Goal: Transaction & Acquisition: Book appointment/travel/reservation

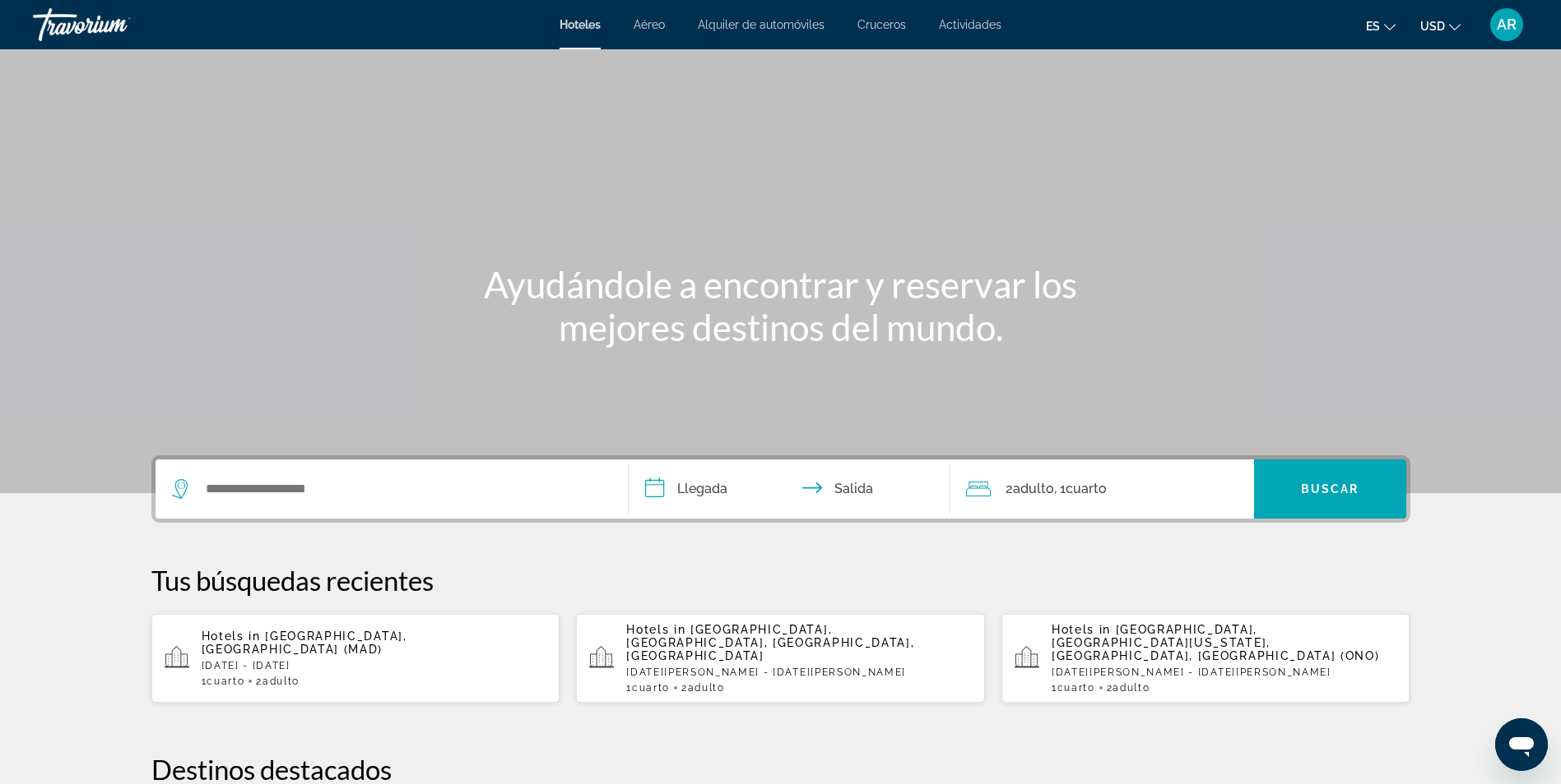
click at [397, 660] on div "Hotels in [GEOGRAPHIC_DATA], [GEOGRAPHIC_DATA] (MAD) [DATE] - [GEOGRAPHIC_DATA]…" at bounding box center [374, 659] width 345 height 58
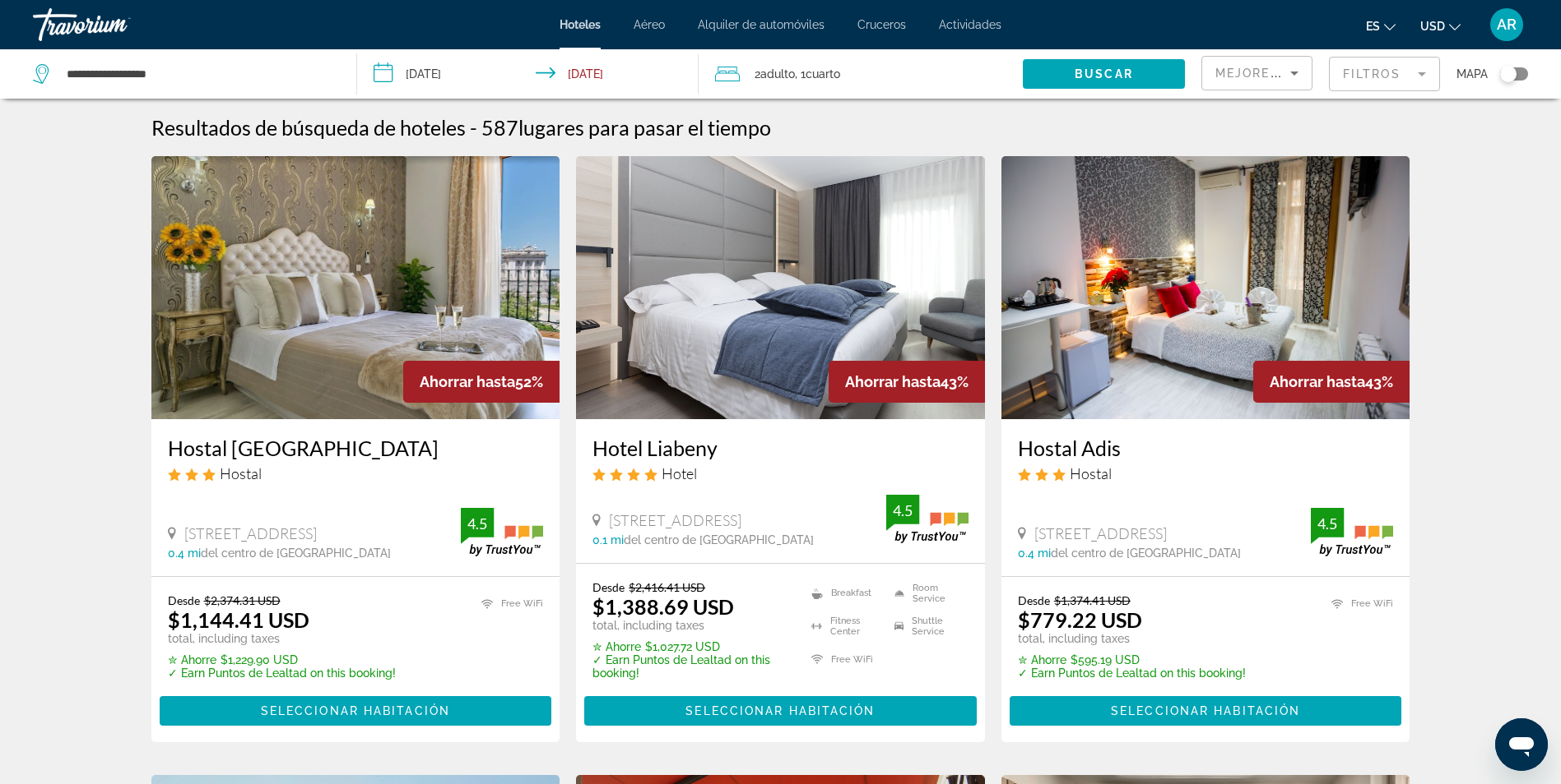
click at [1358, 86] on mat-form-field "Filtros" at bounding box center [1384, 74] width 111 height 35
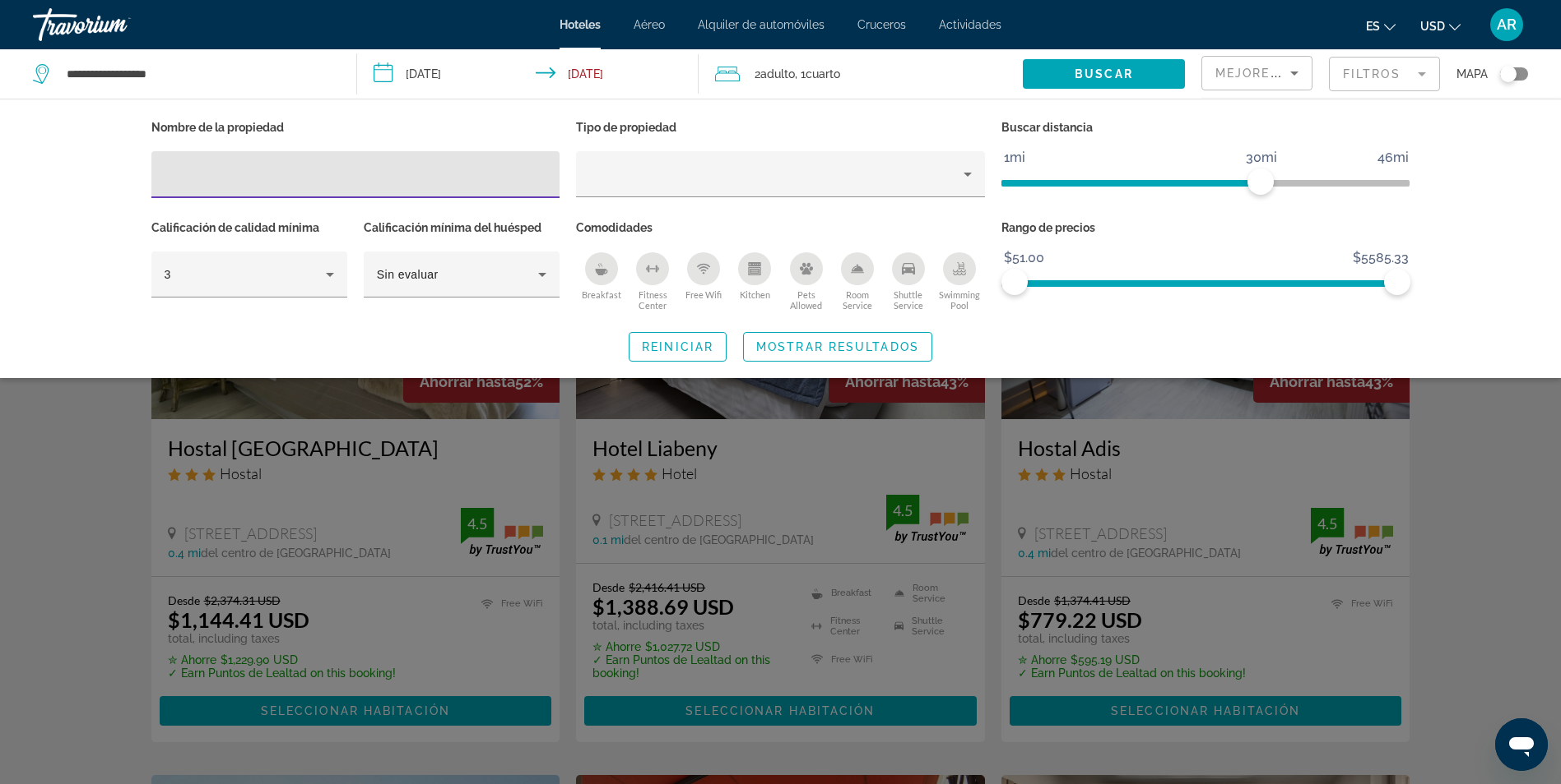
click at [391, 180] on input "Hotel Filters" at bounding box center [356, 175] width 383 height 20
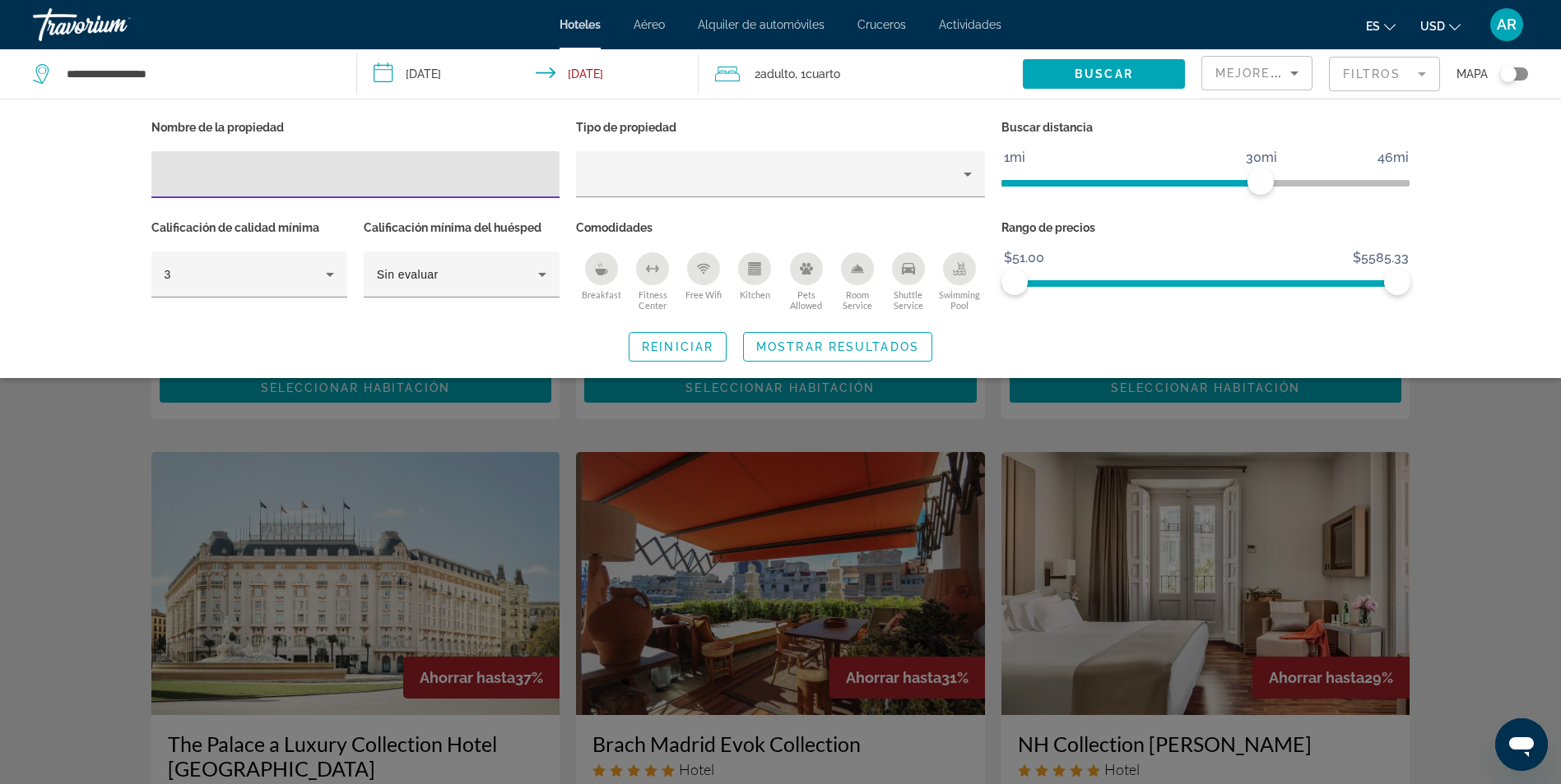
scroll to position [329, 0]
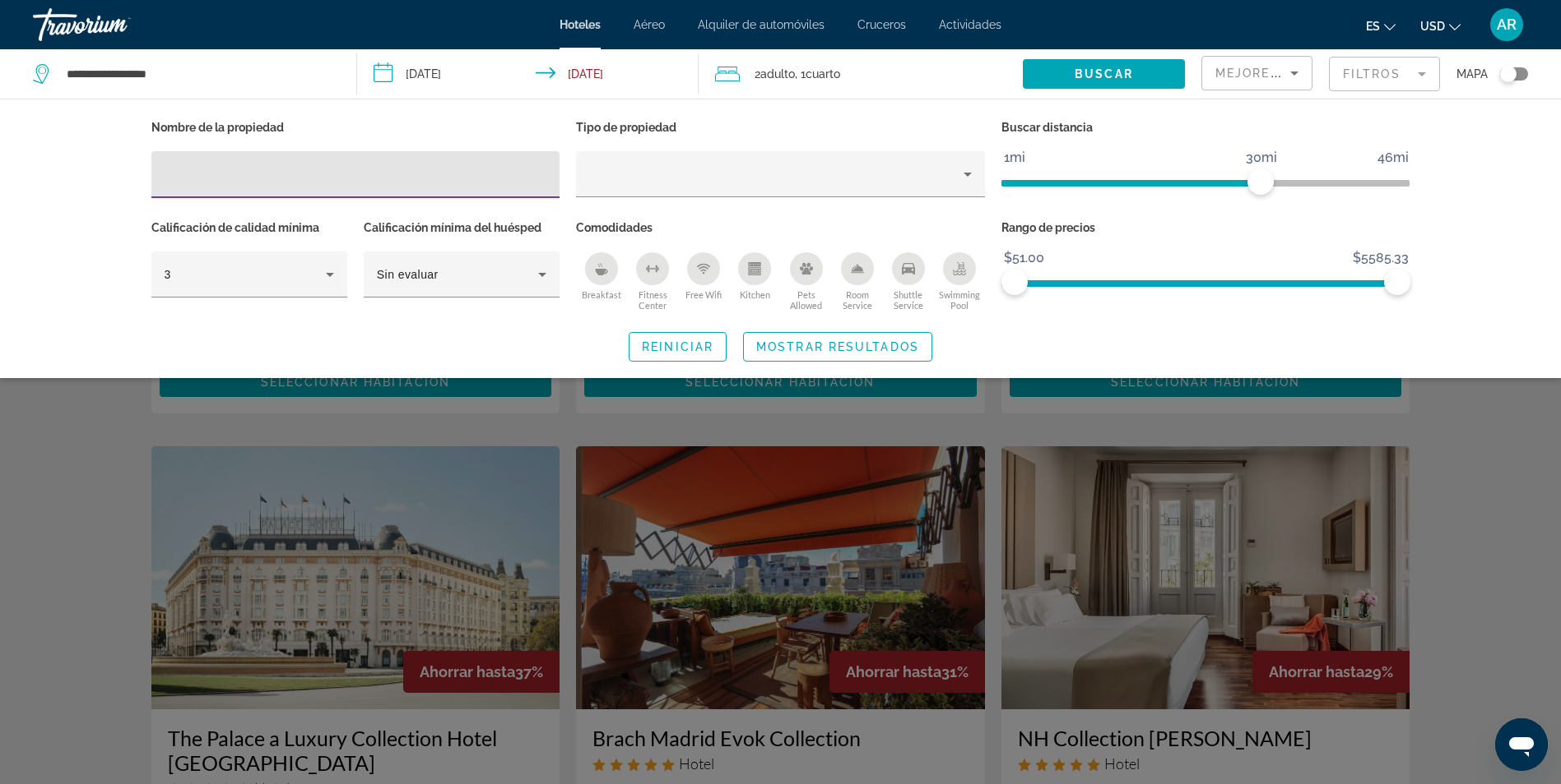
click at [451, 182] on input "Hotel Filters" at bounding box center [356, 175] width 383 height 20
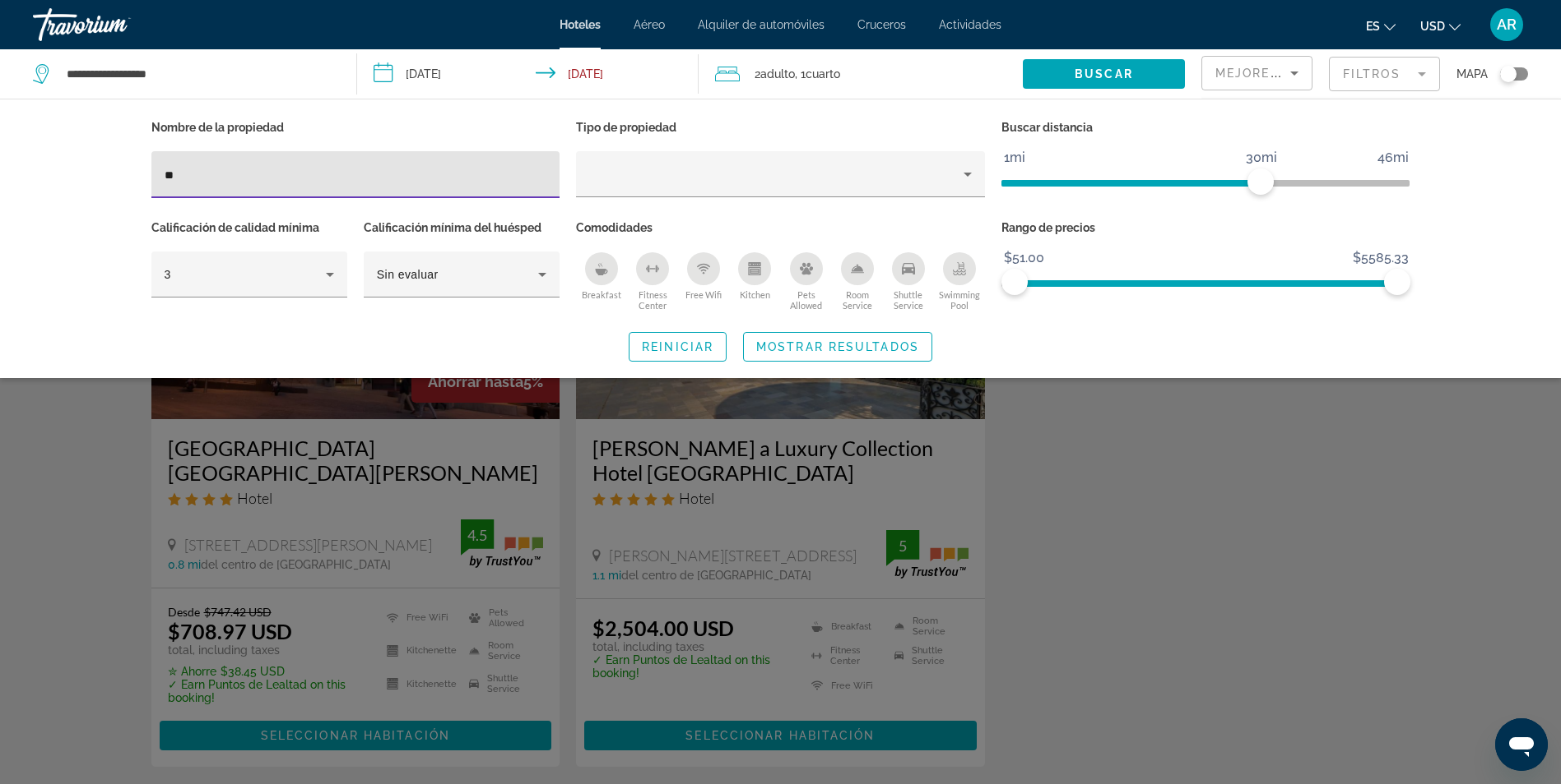
type input "*"
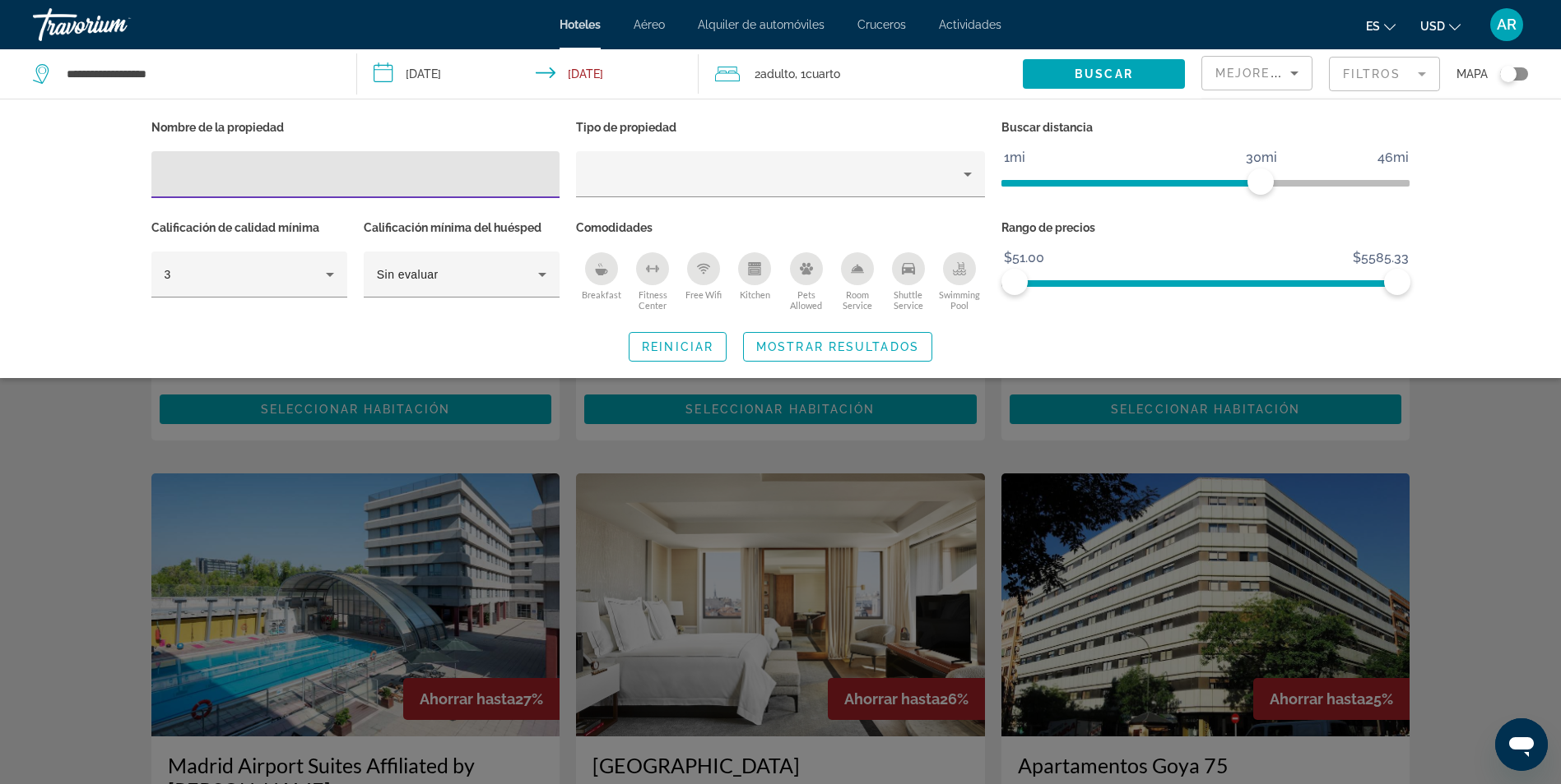
scroll to position [1069, 0]
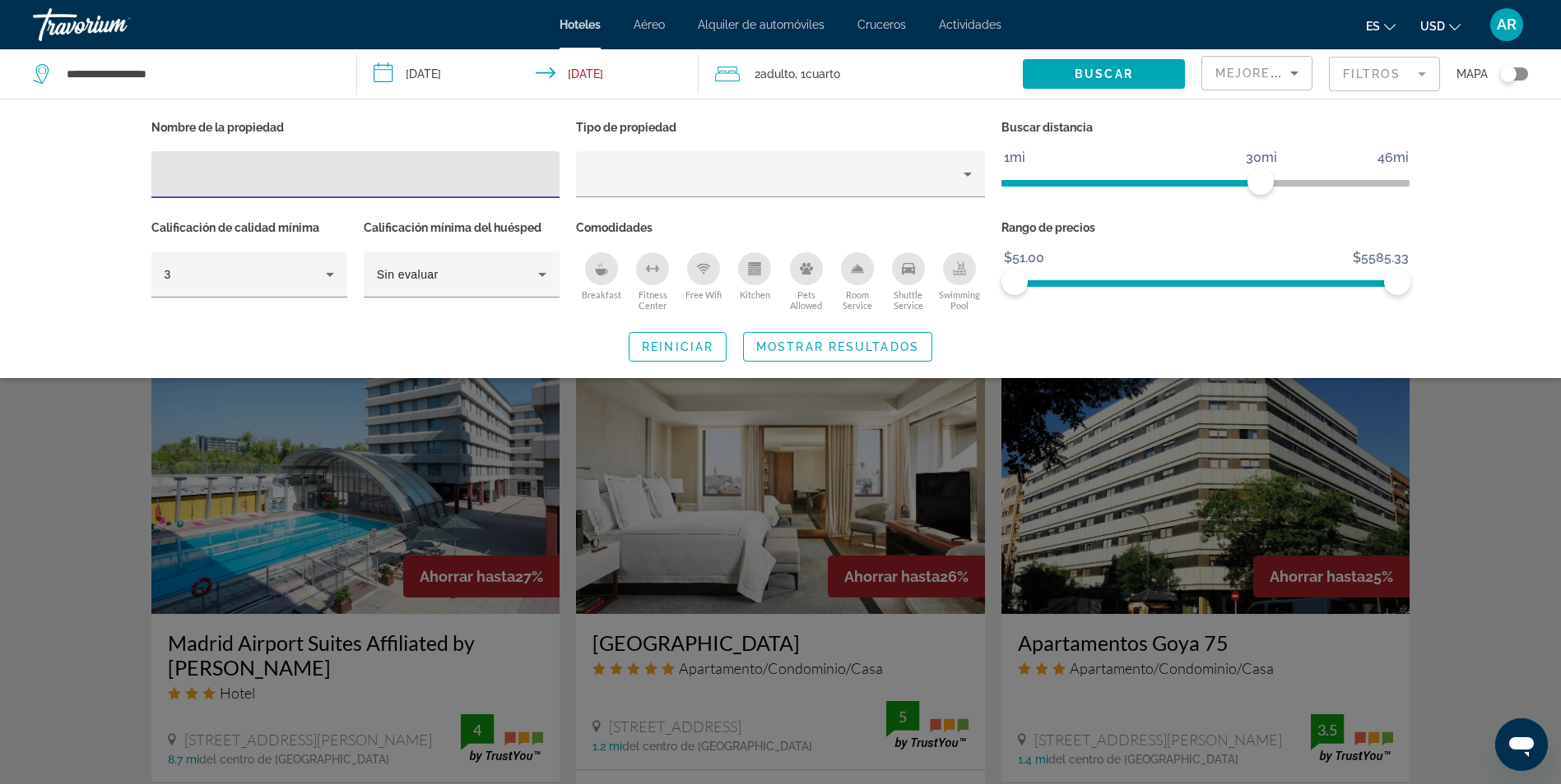
click at [1348, 86] on mat-form-field "Filtros" at bounding box center [1384, 74] width 111 height 35
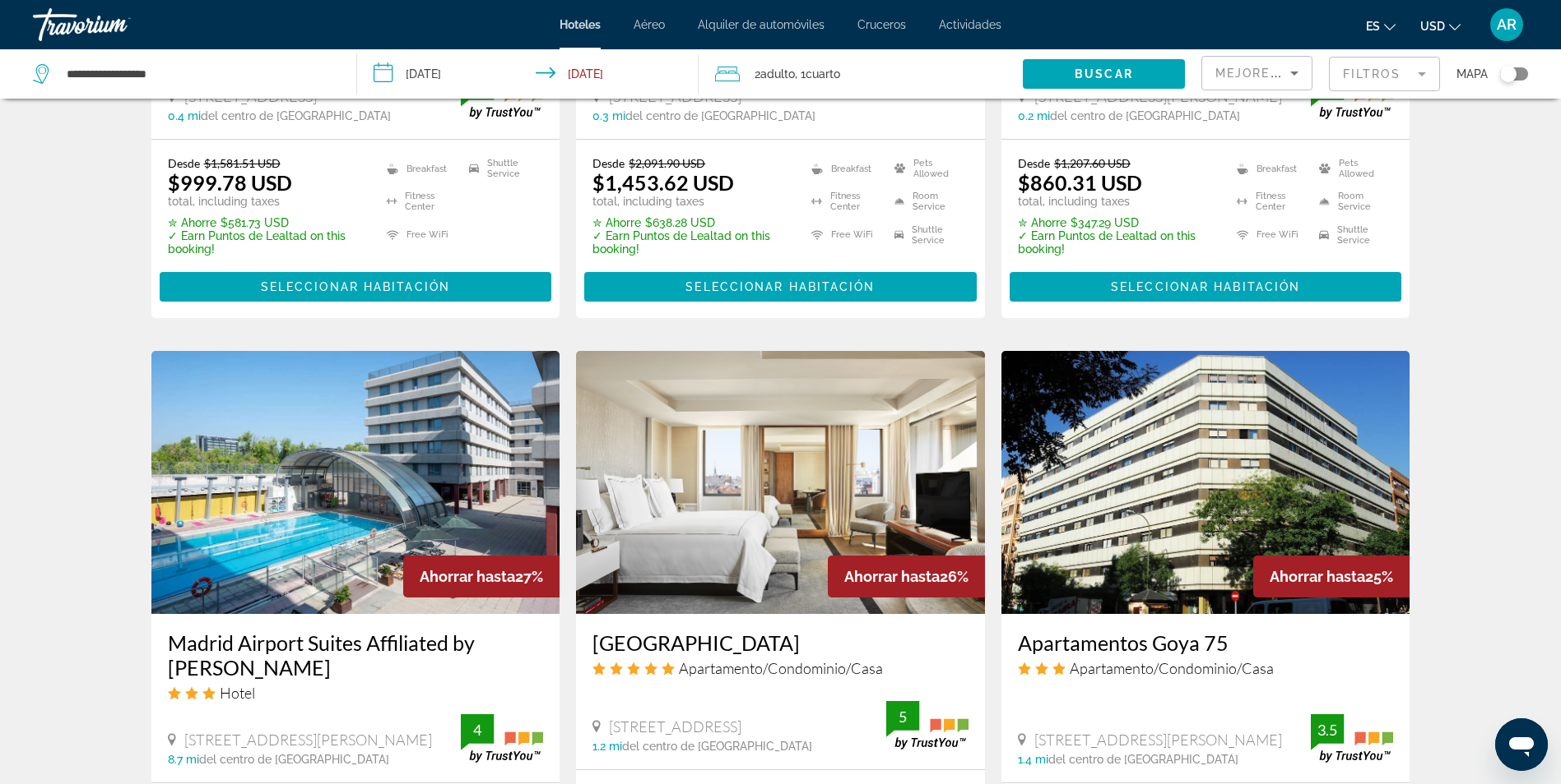
click at [455, 74] on input "**********" at bounding box center [530, 76] width 347 height 55
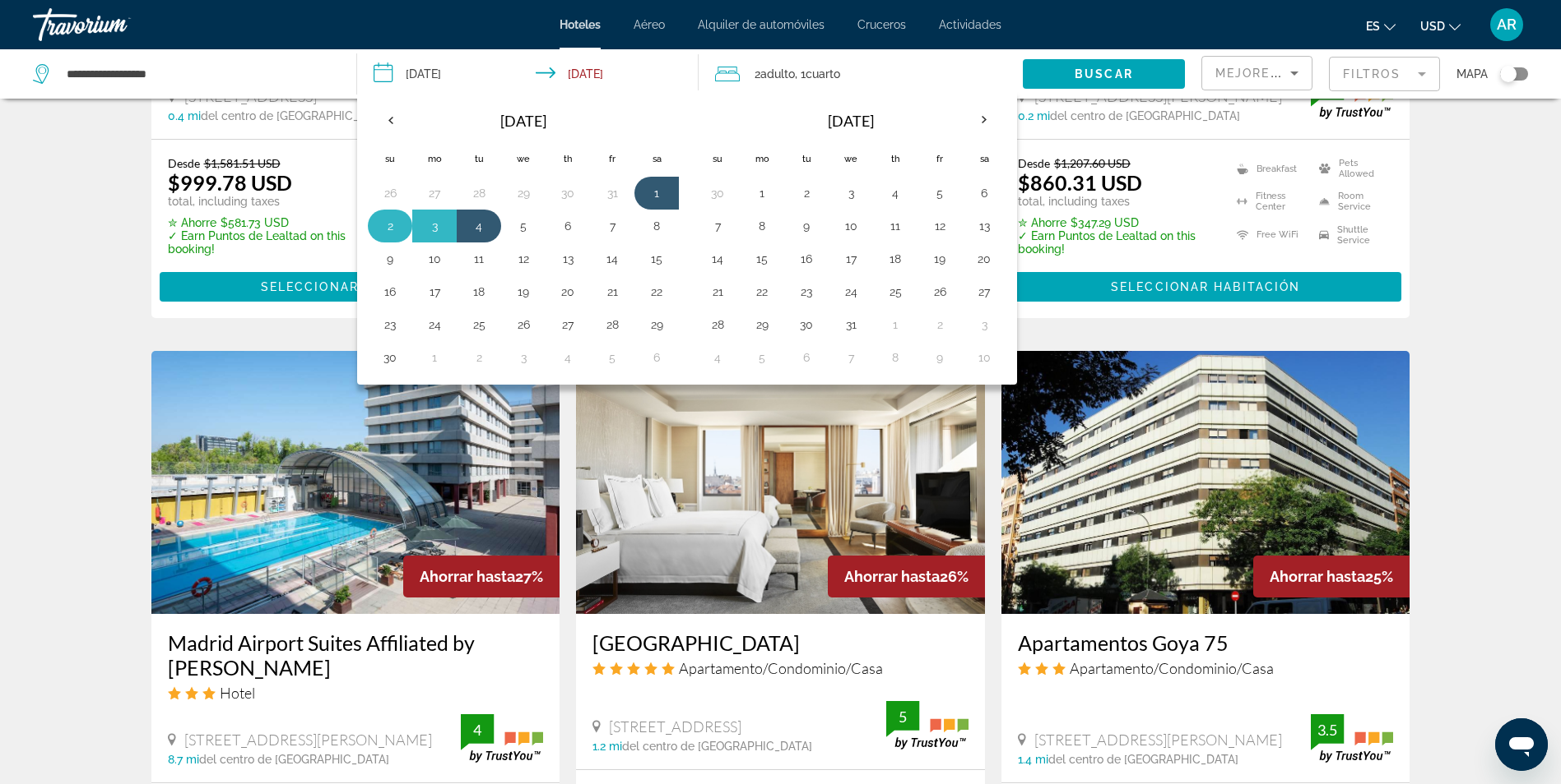
click at [399, 229] on button "2" at bounding box center [390, 226] width 26 height 23
click at [529, 223] on button "5" at bounding box center [523, 226] width 26 height 23
type input "**********"
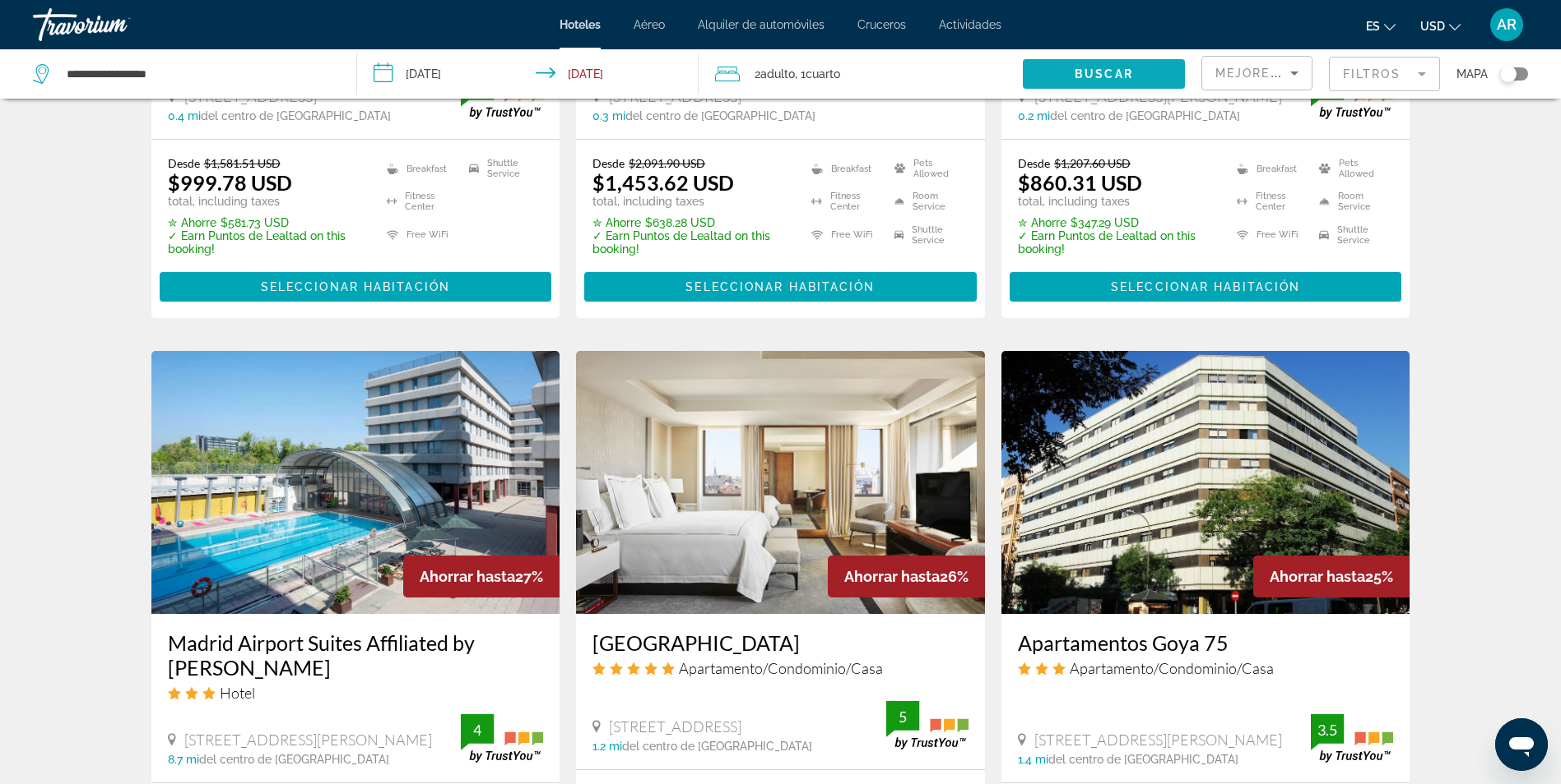
click at [1146, 73] on span "Search widget" at bounding box center [1103, 74] width 162 height 40
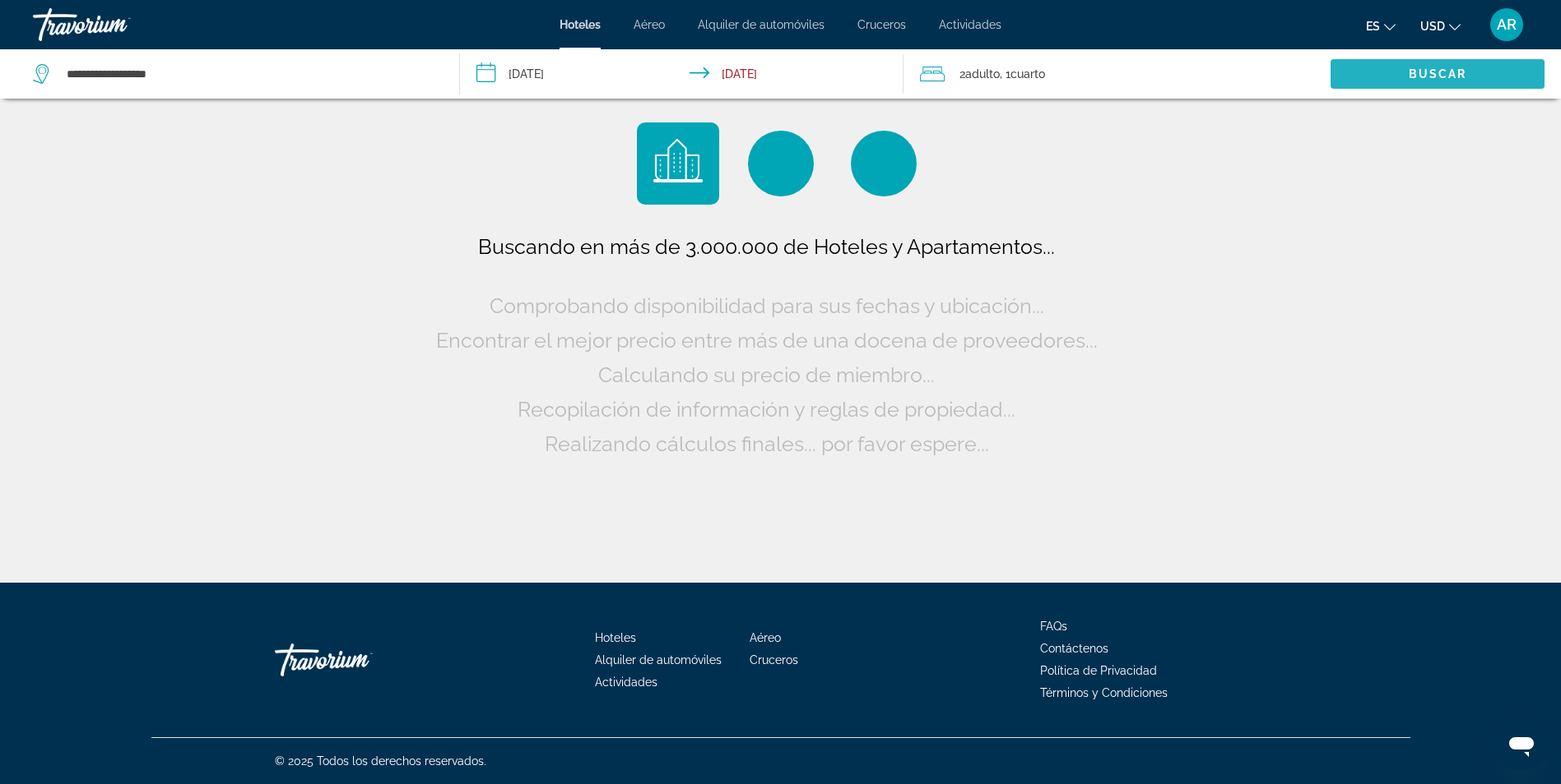
scroll to position [0, 0]
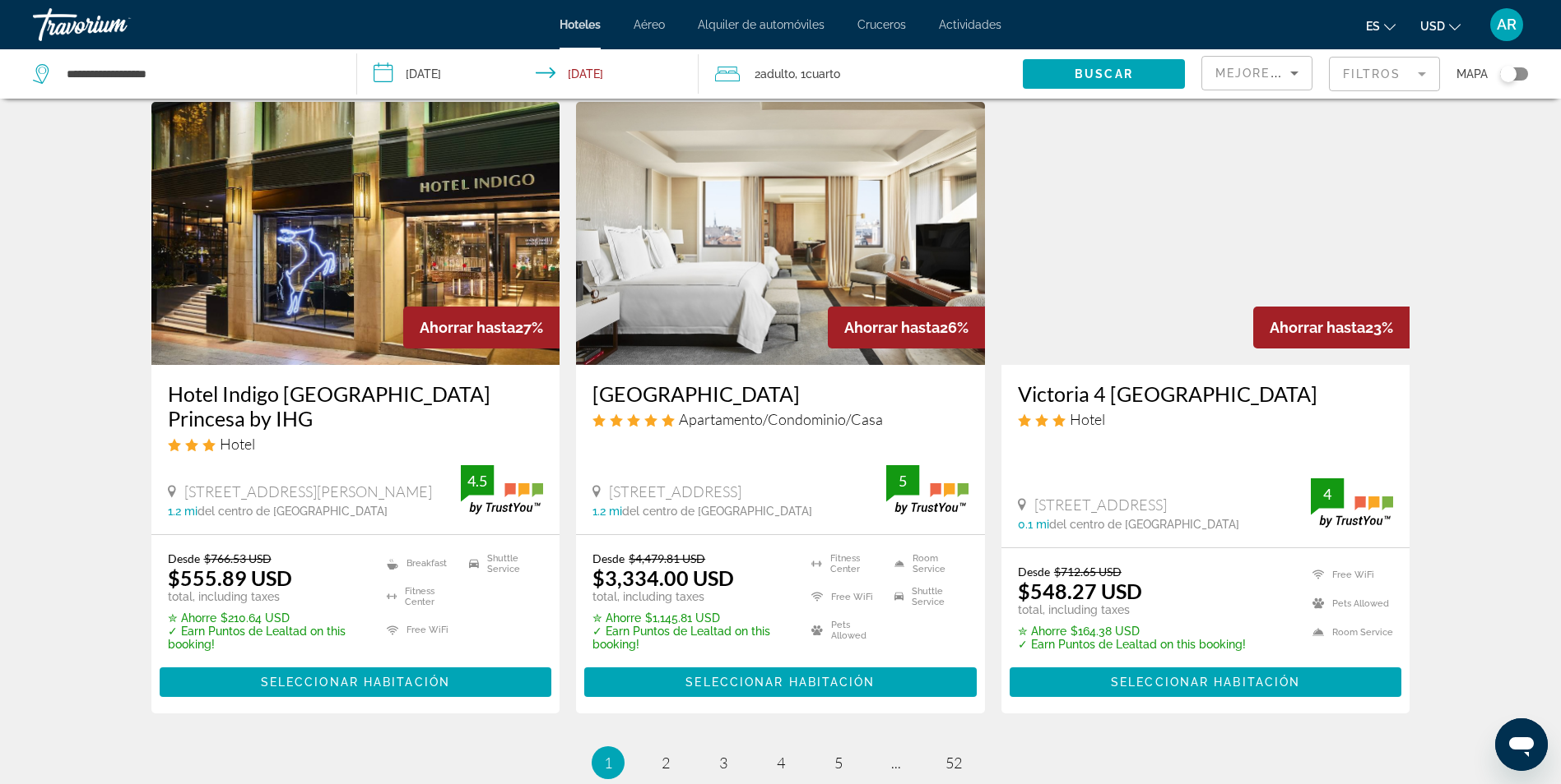
scroll to position [1813, 0]
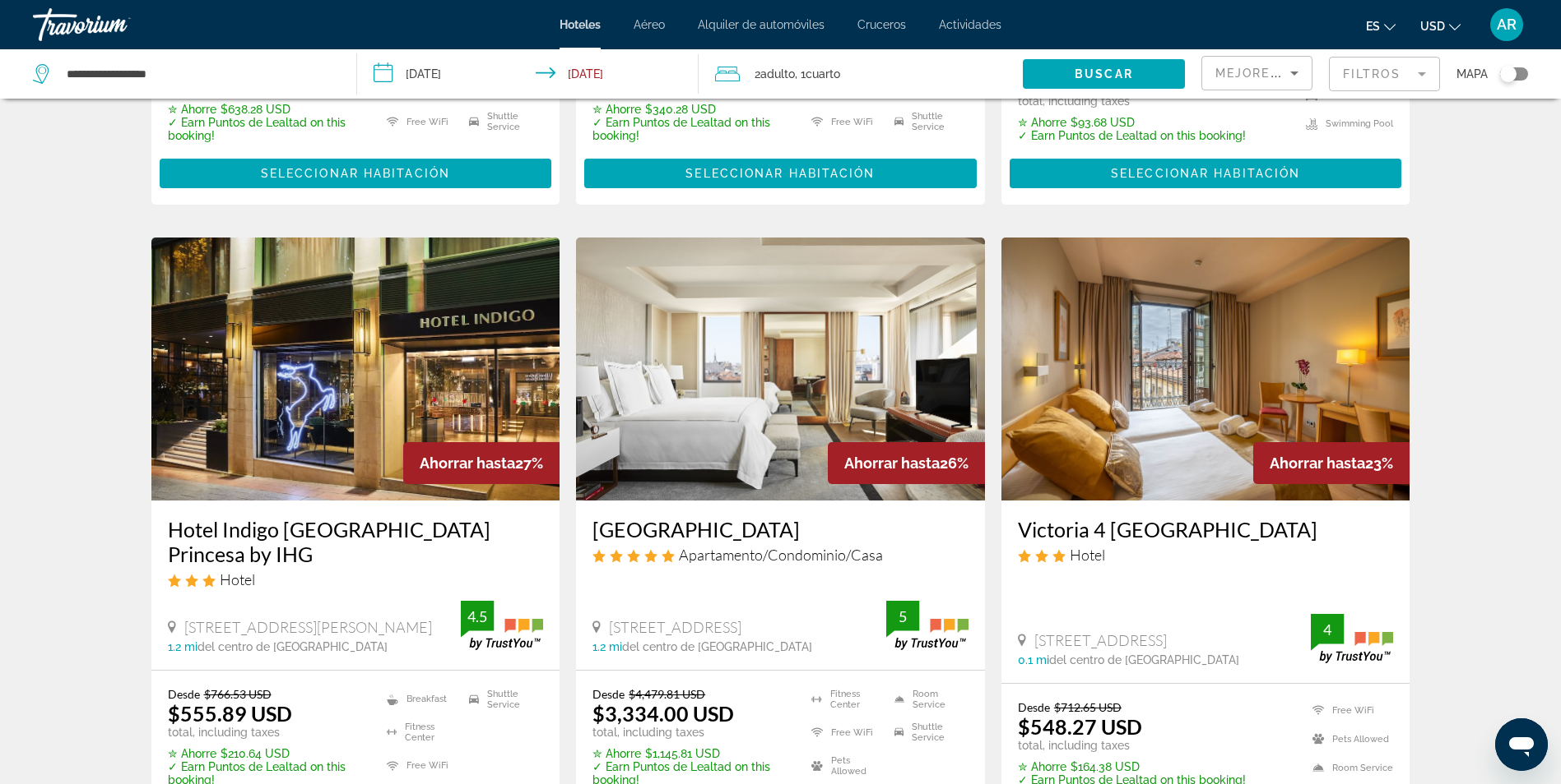
click at [1346, 86] on mat-form-field "Filtros" at bounding box center [1384, 74] width 111 height 35
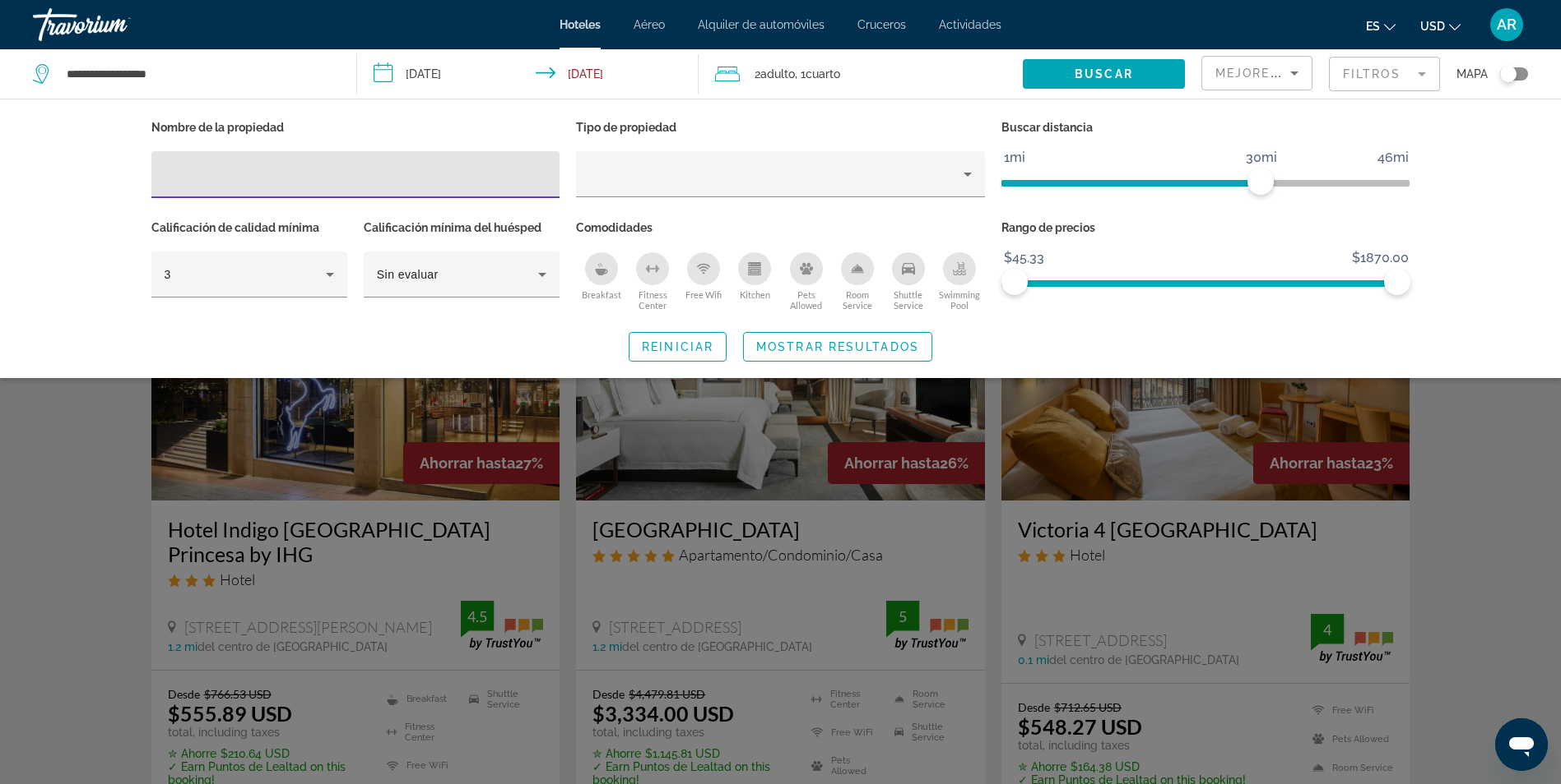
click at [503, 181] on input "Hotel Filters" at bounding box center [356, 175] width 383 height 20
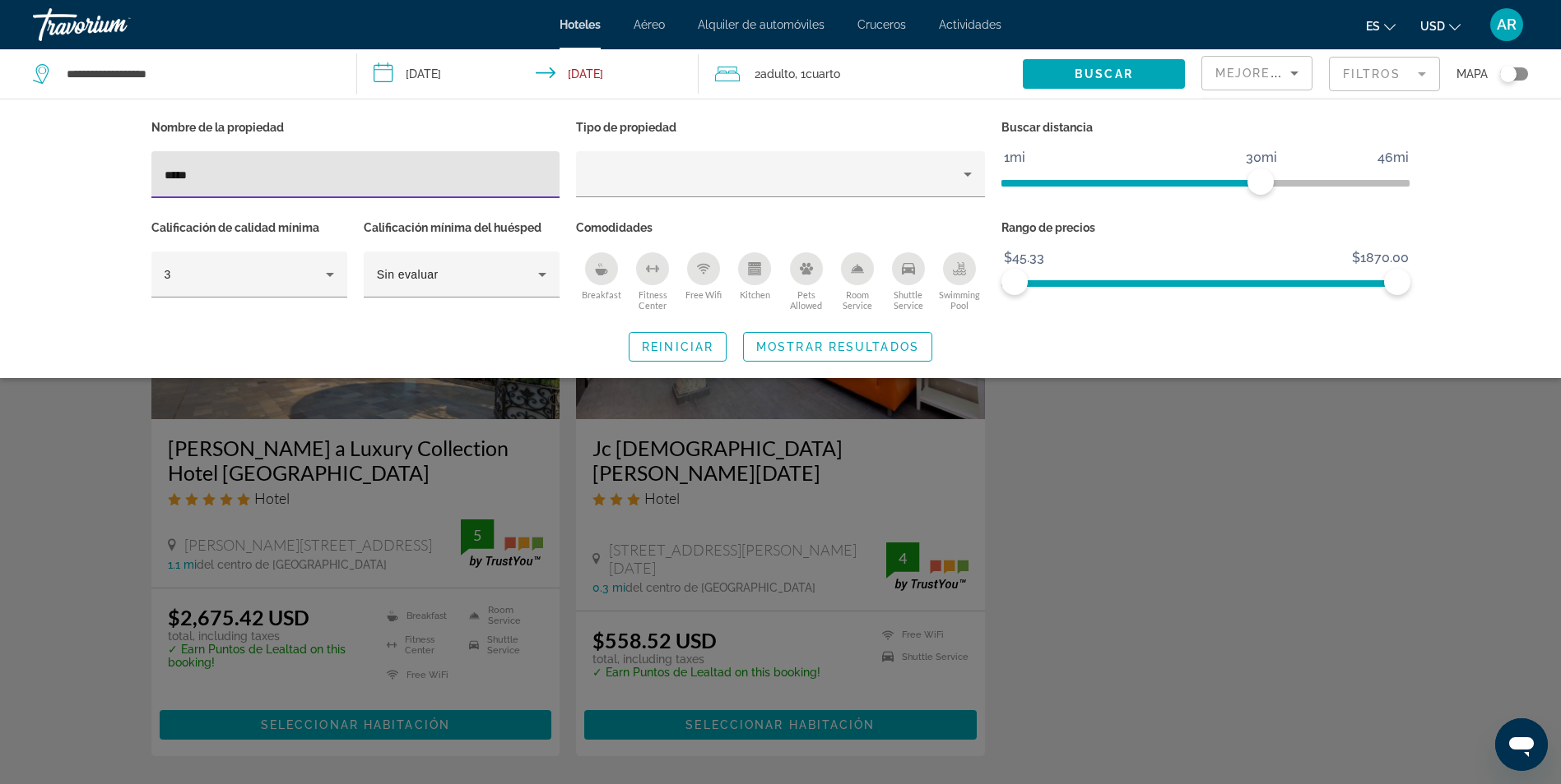
type input "*****"
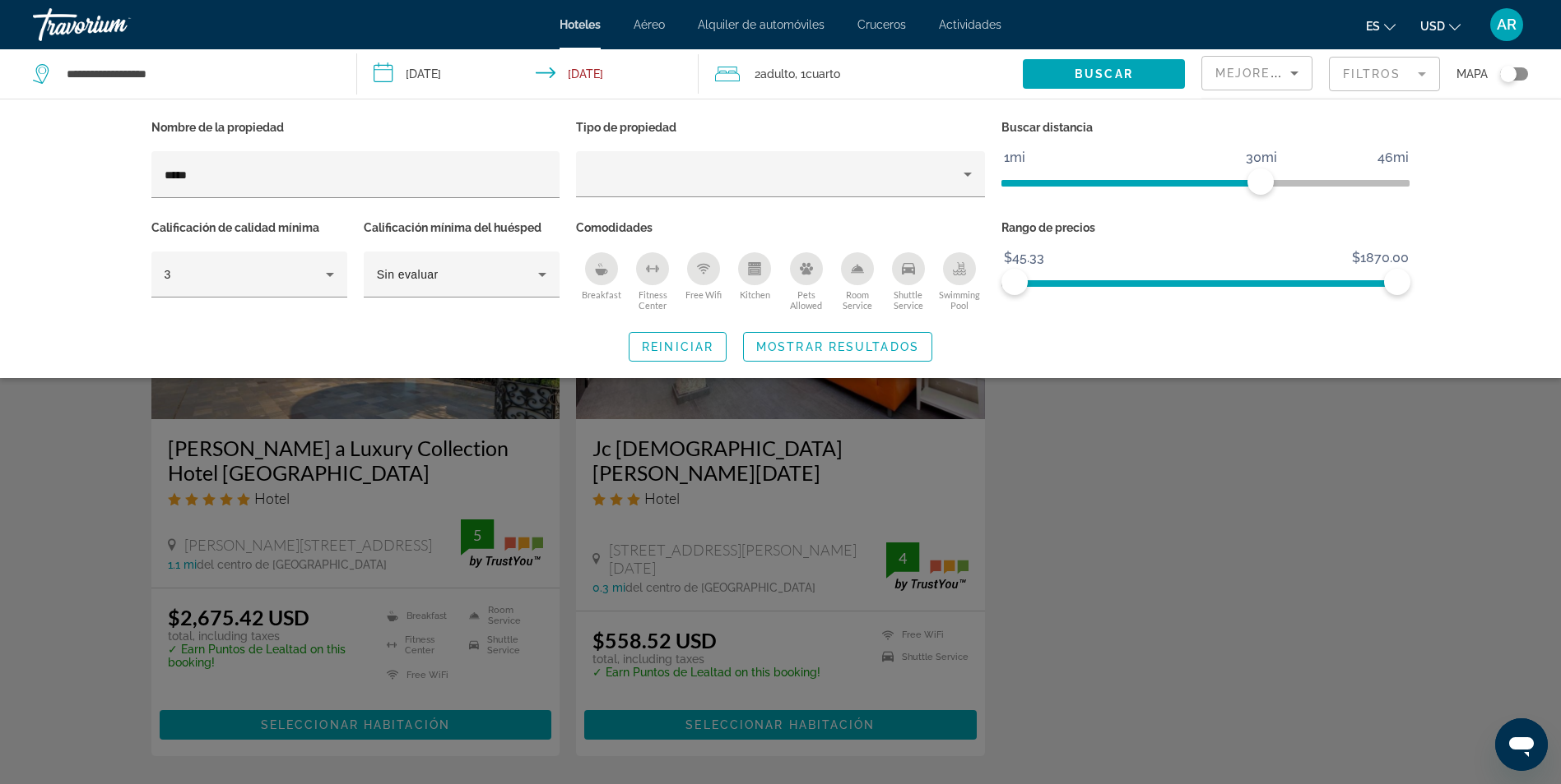
click at [822, 518] on div "Search widget" at bounding box center [780, 515] width 1561 height 537
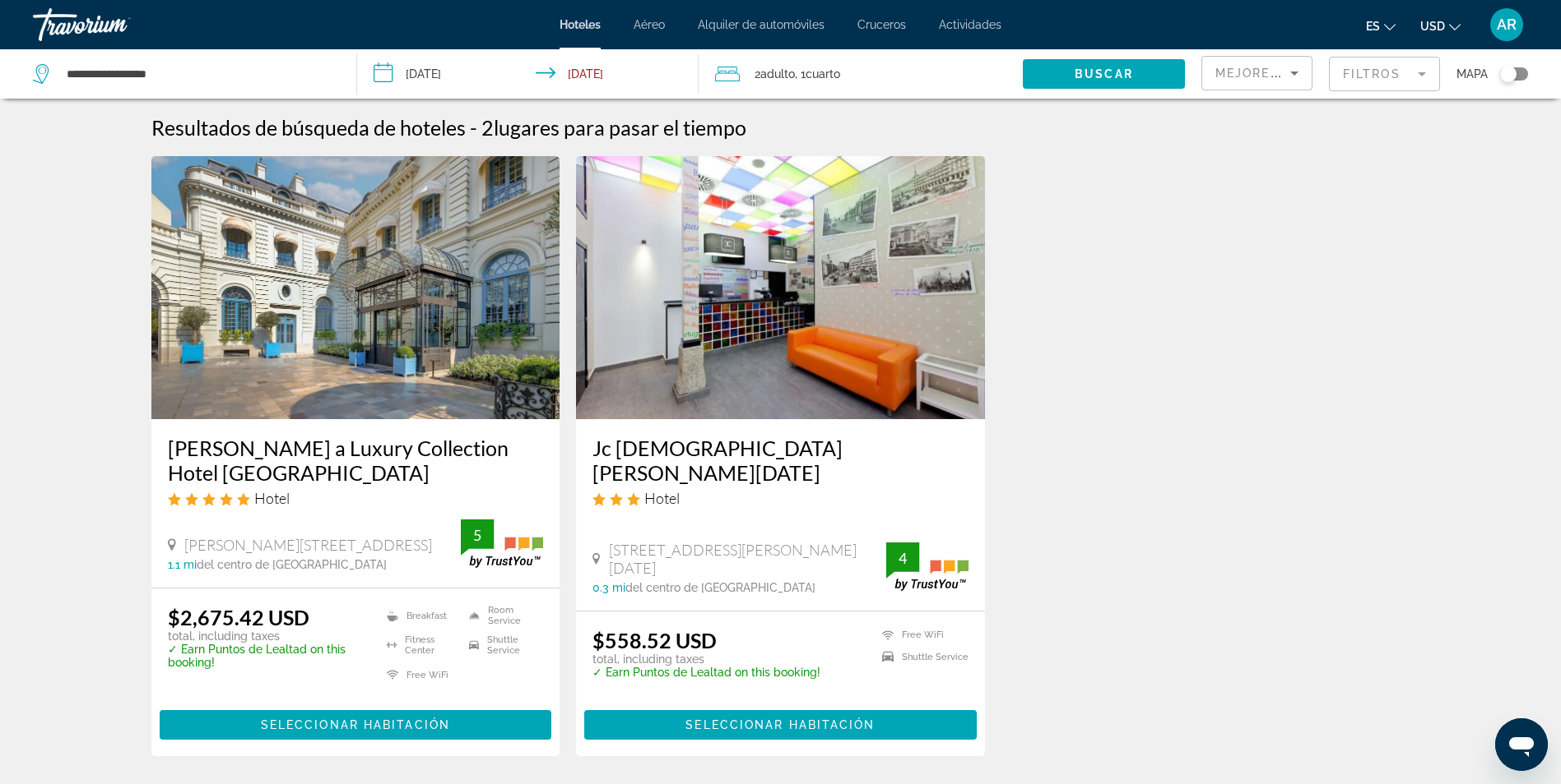
click at [1378, 85] on mat-form-field "Filtros" at bounding box center [1384, 74] width 111 height 35
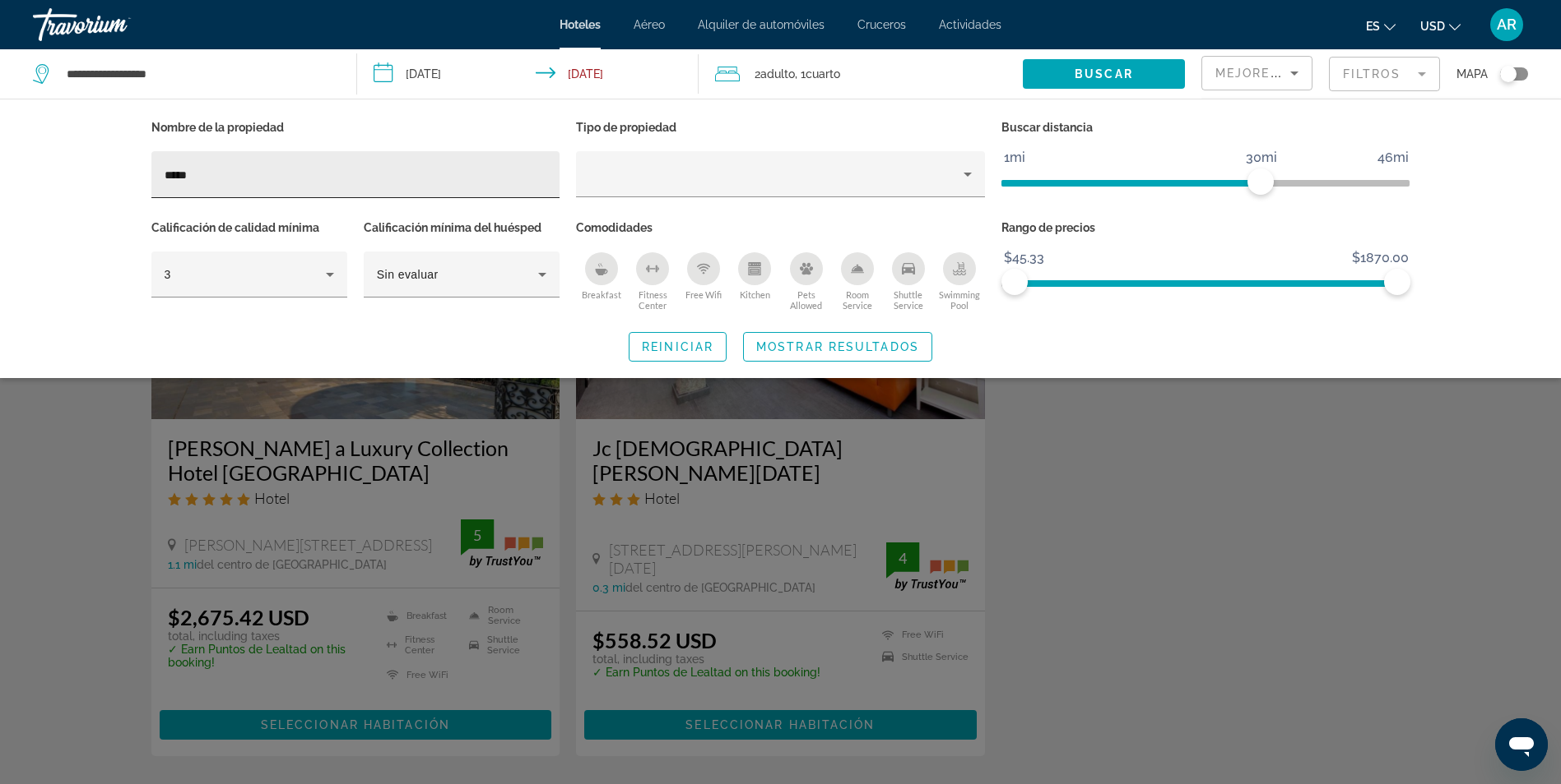
click at [159, 173] on div "*****" at bounding box center [356, 175] width 409 height 47
type input "*"
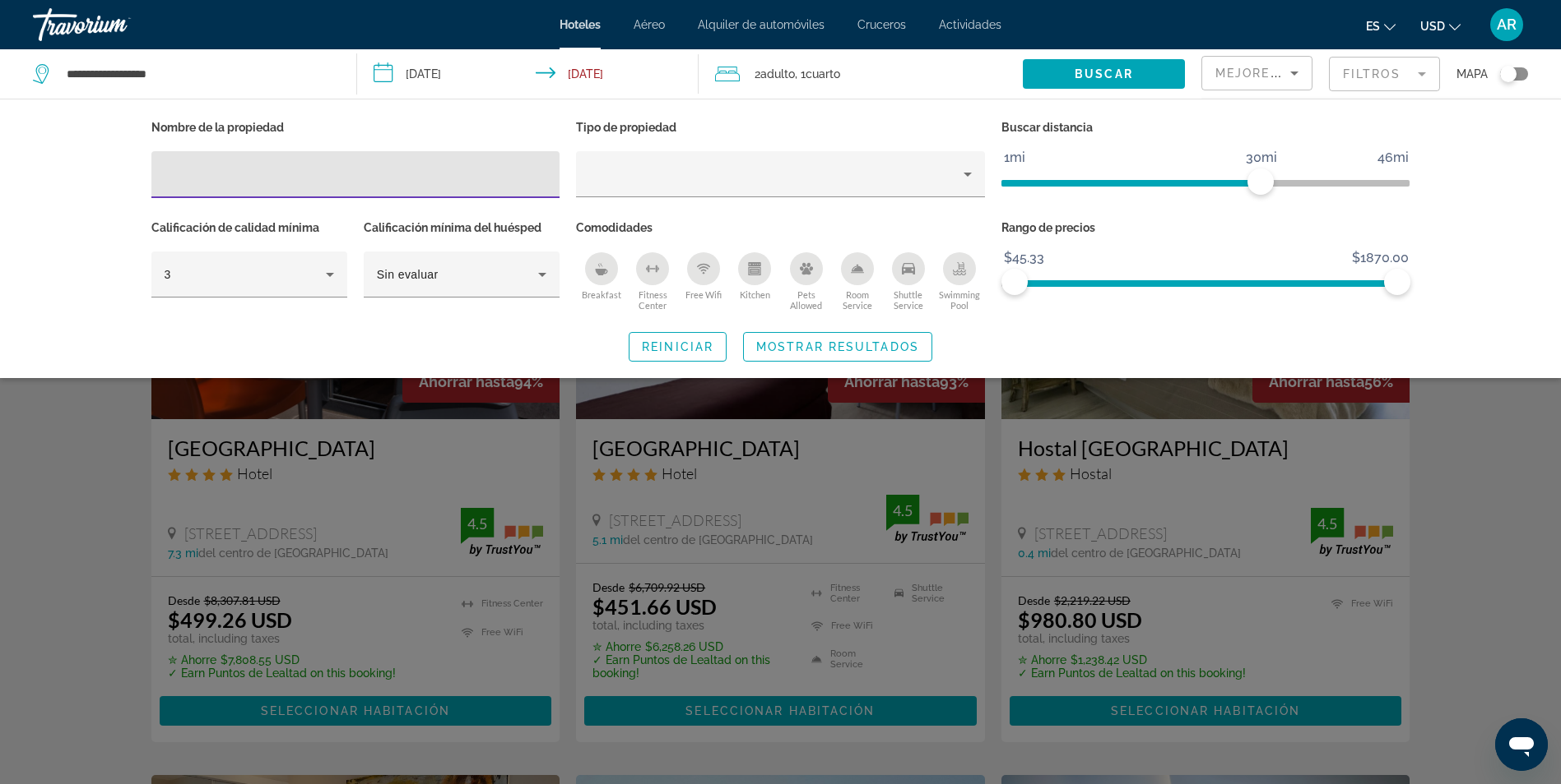
click at [450, 180] on input "Hotel Filters" at bounding box center [356, 175] width 383 height 20
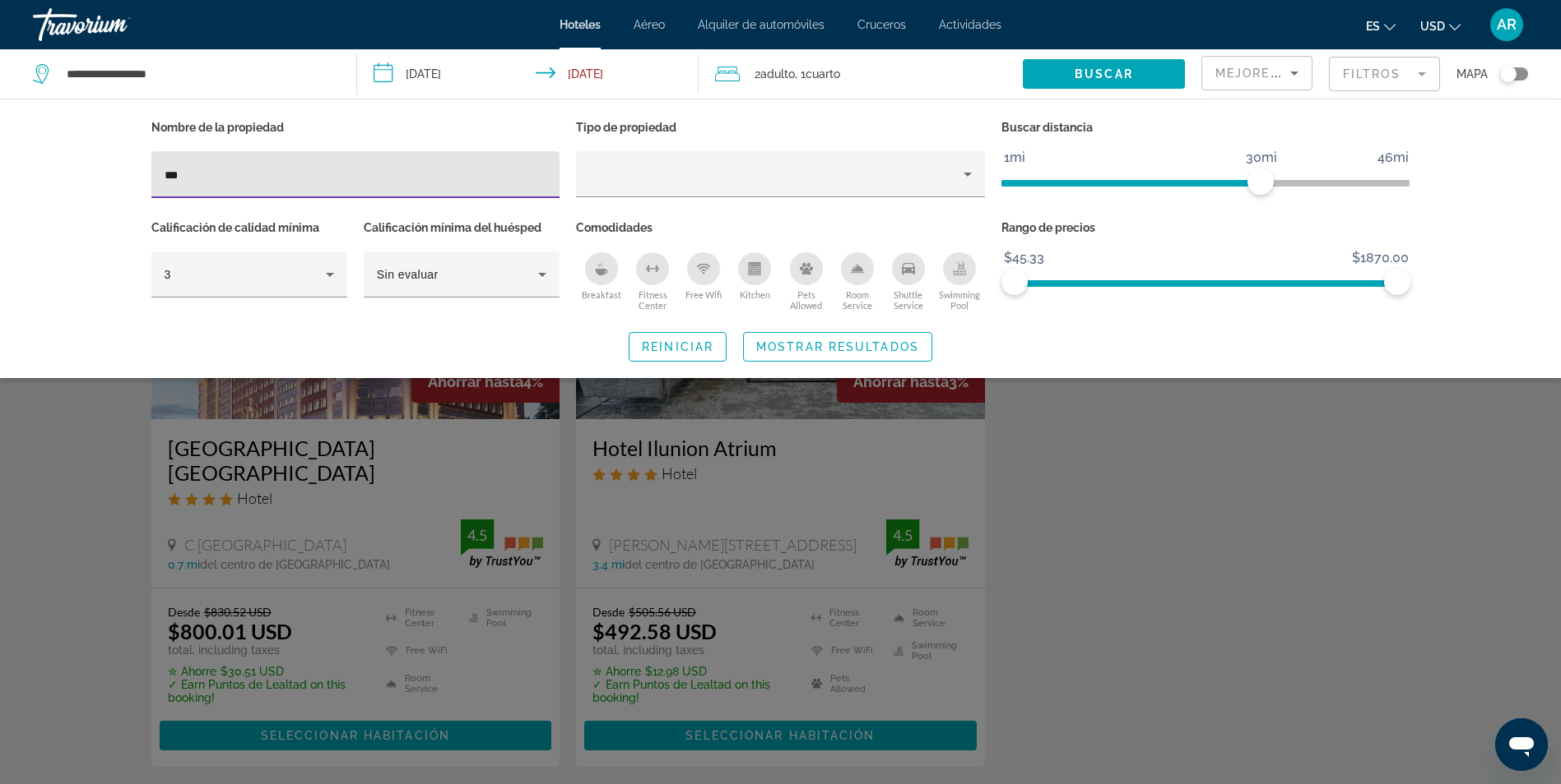
type input "***"
click at [1140, 553] on div "Search widget" at bounding box center [780, 515] width 1561 height 537
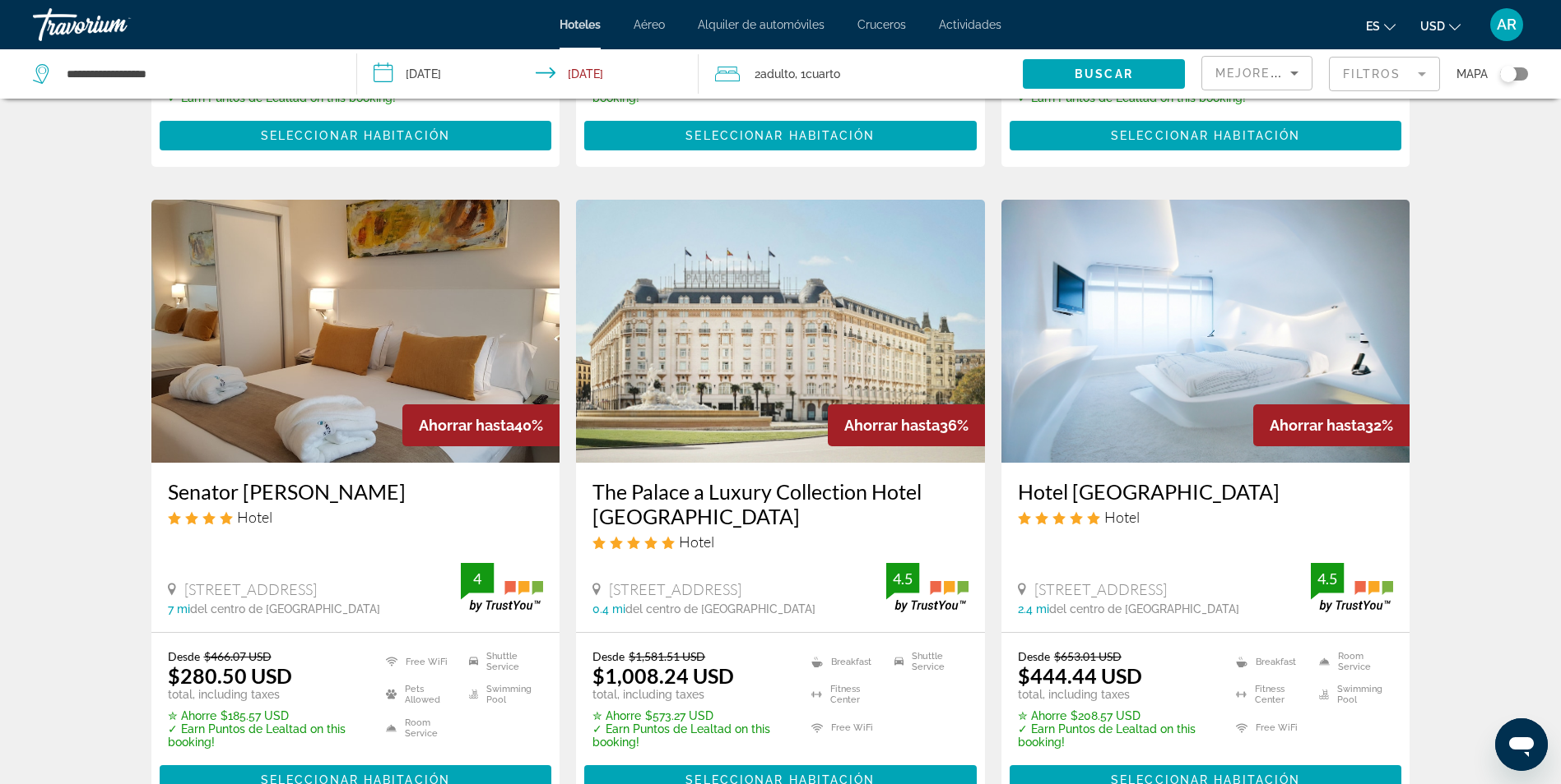
scroll to position [658, 0]
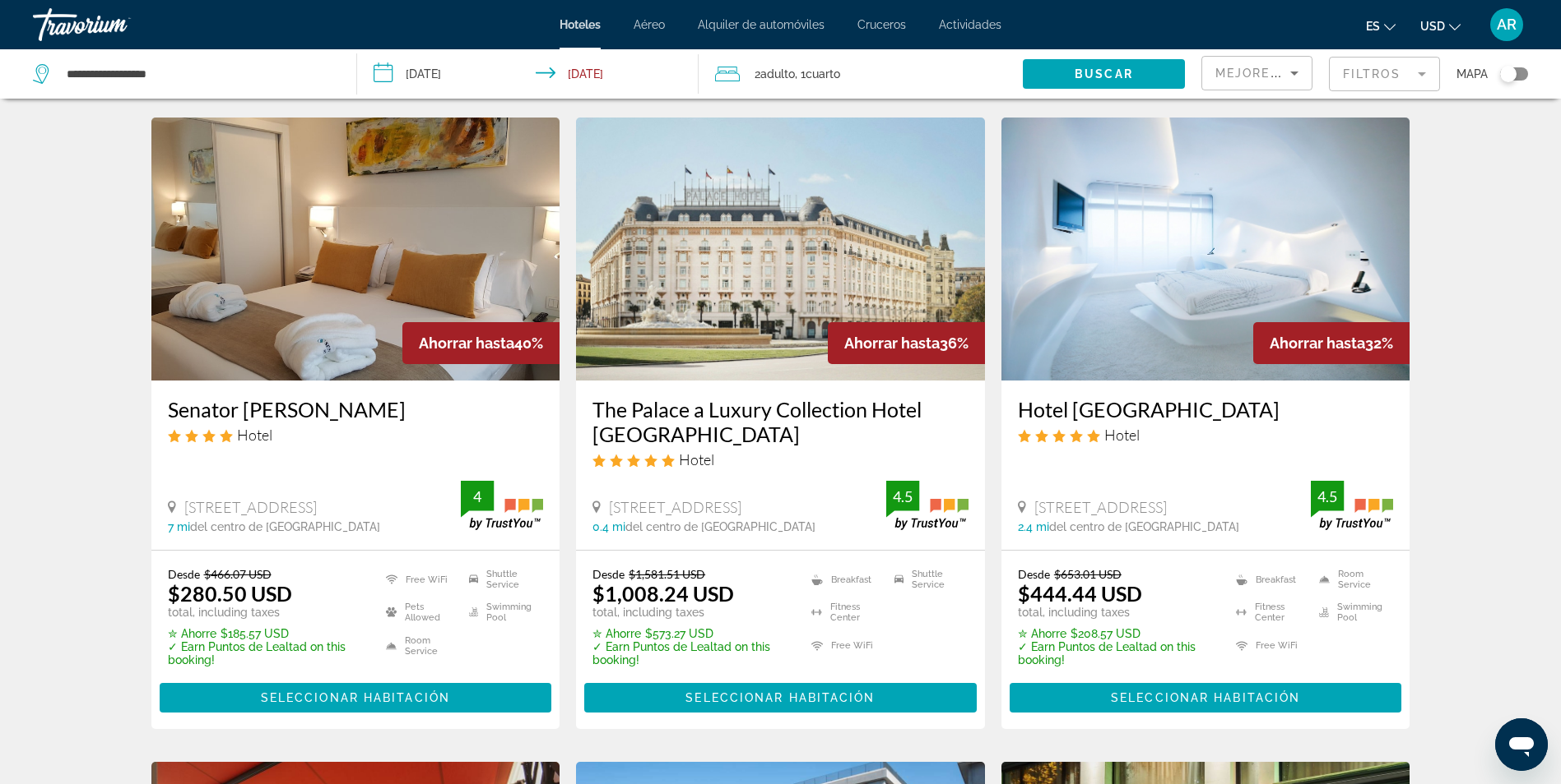
click at [1124, 360] on img "Main content" at bounding box center [1205, 249] width 409 height 263
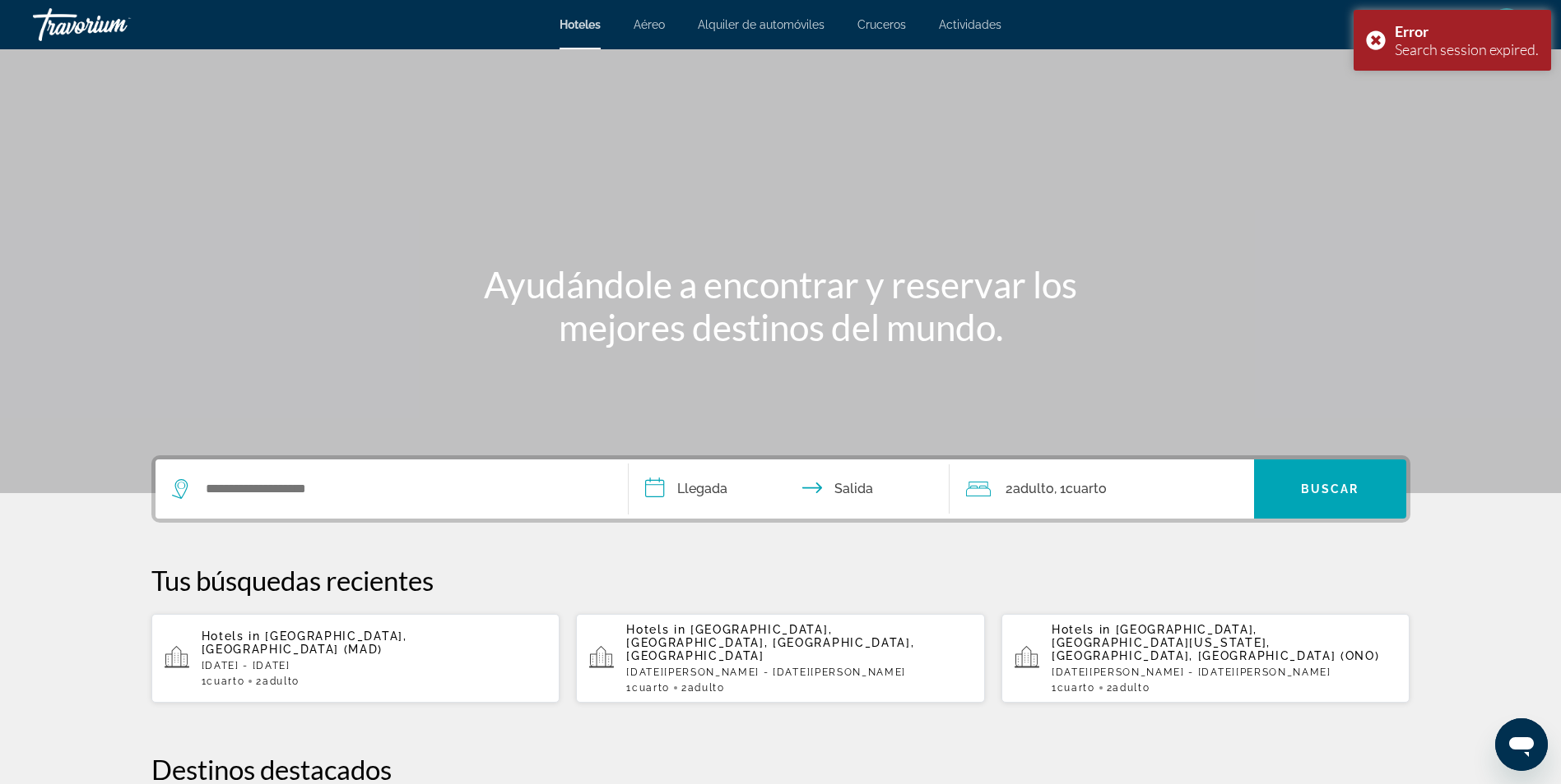
click at [416, 676] on div "1 Cuarto habitaciones 2 Adulto Adulto" at bounding box center [374, 681] width 345 height 11
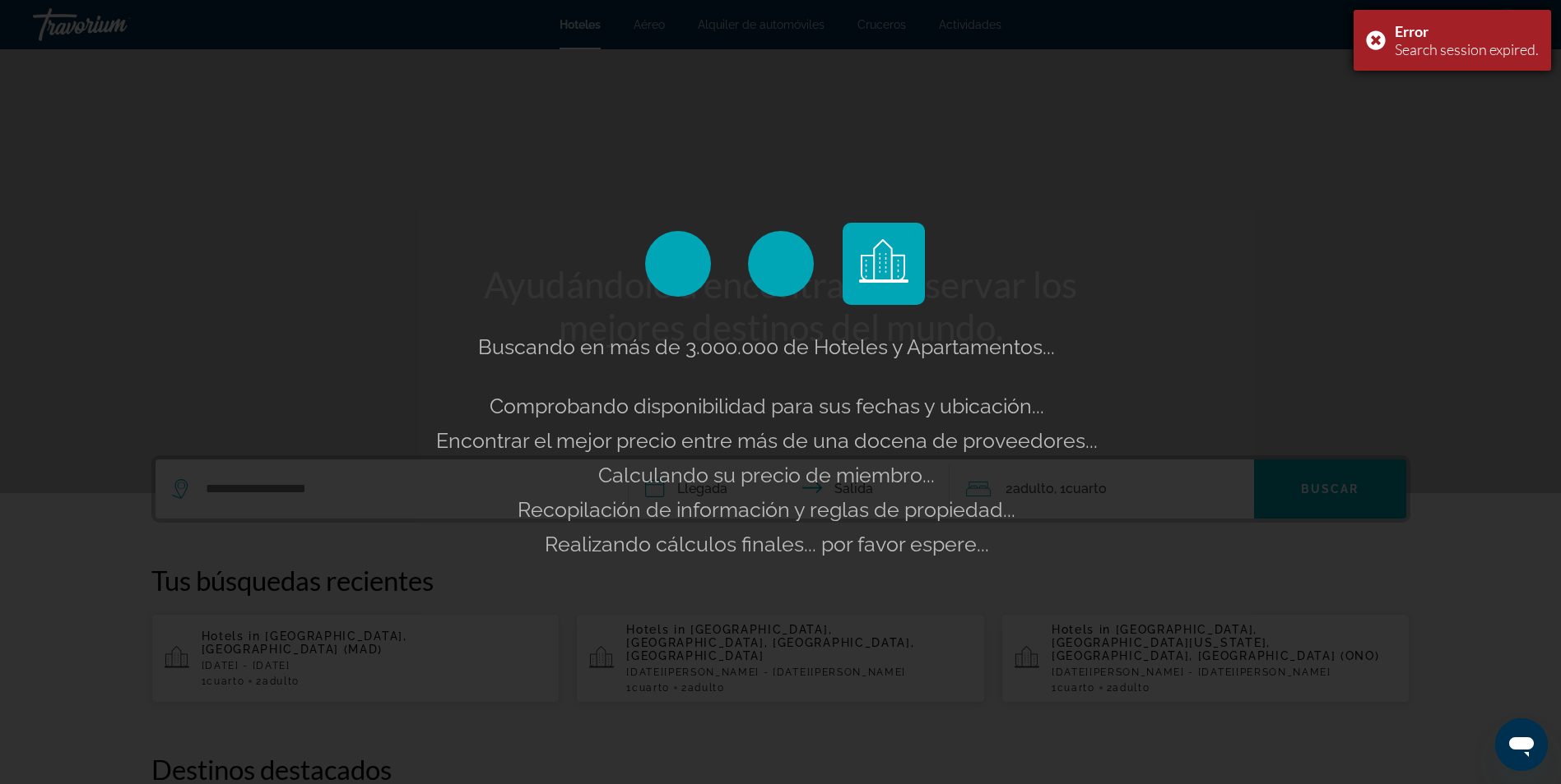
click at [1368, 35] on div "Error Search session expired." at bounding box center [1452, 40] width 197 height 61
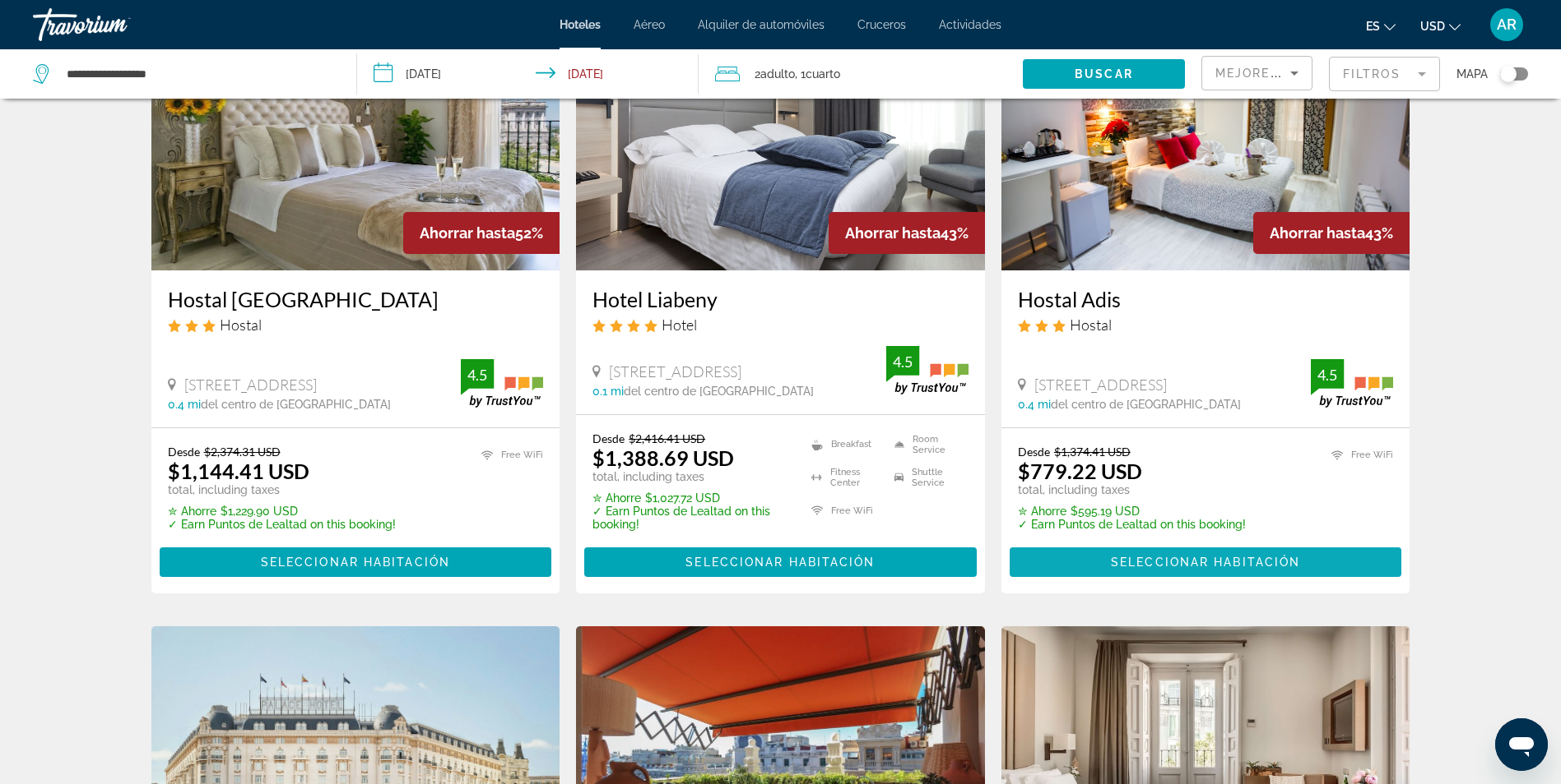
scroll to position [411, 0]
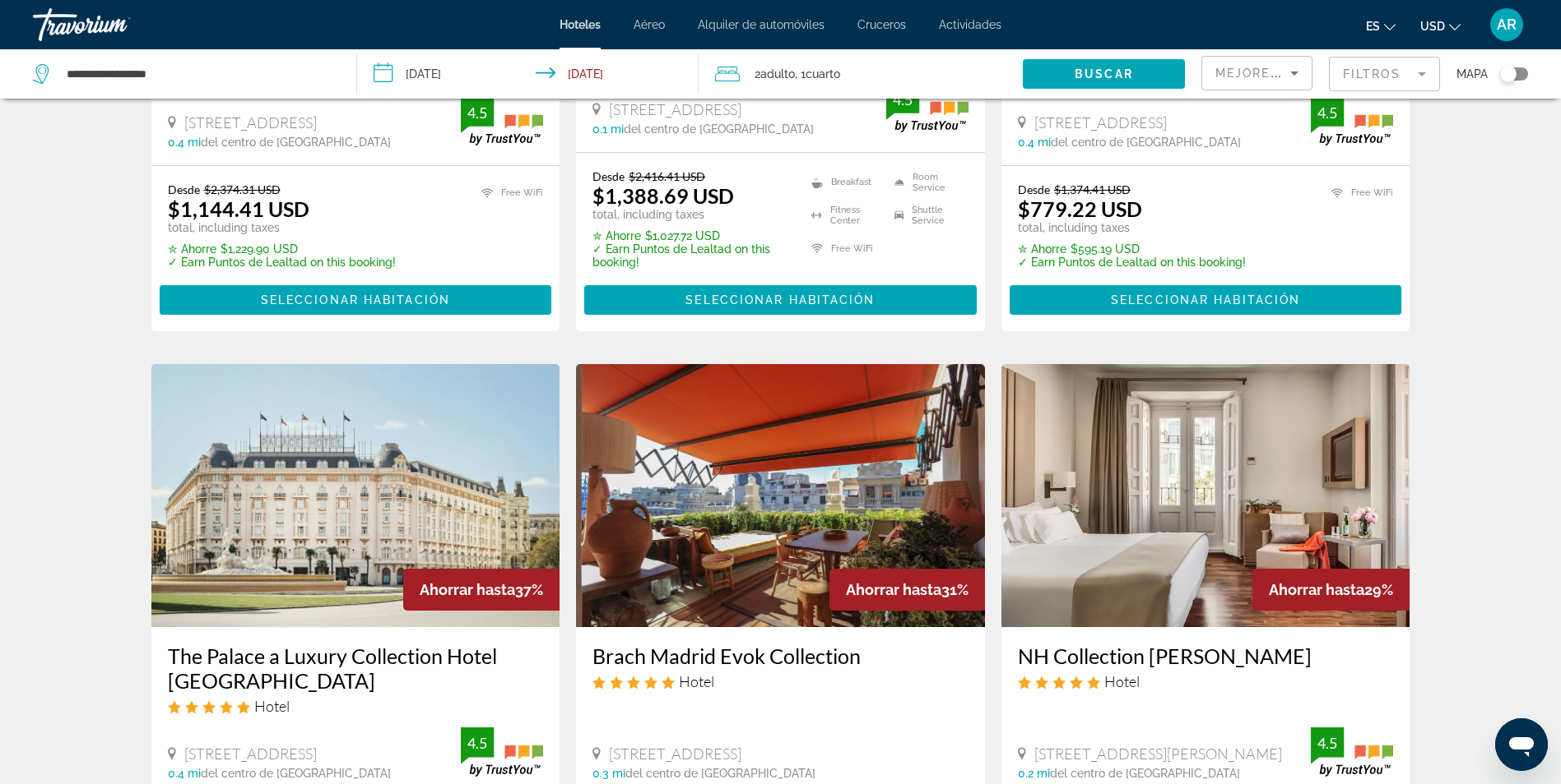
click at [430, 67] on input "**********" at bounding box center [530, 76] width 347 height 55
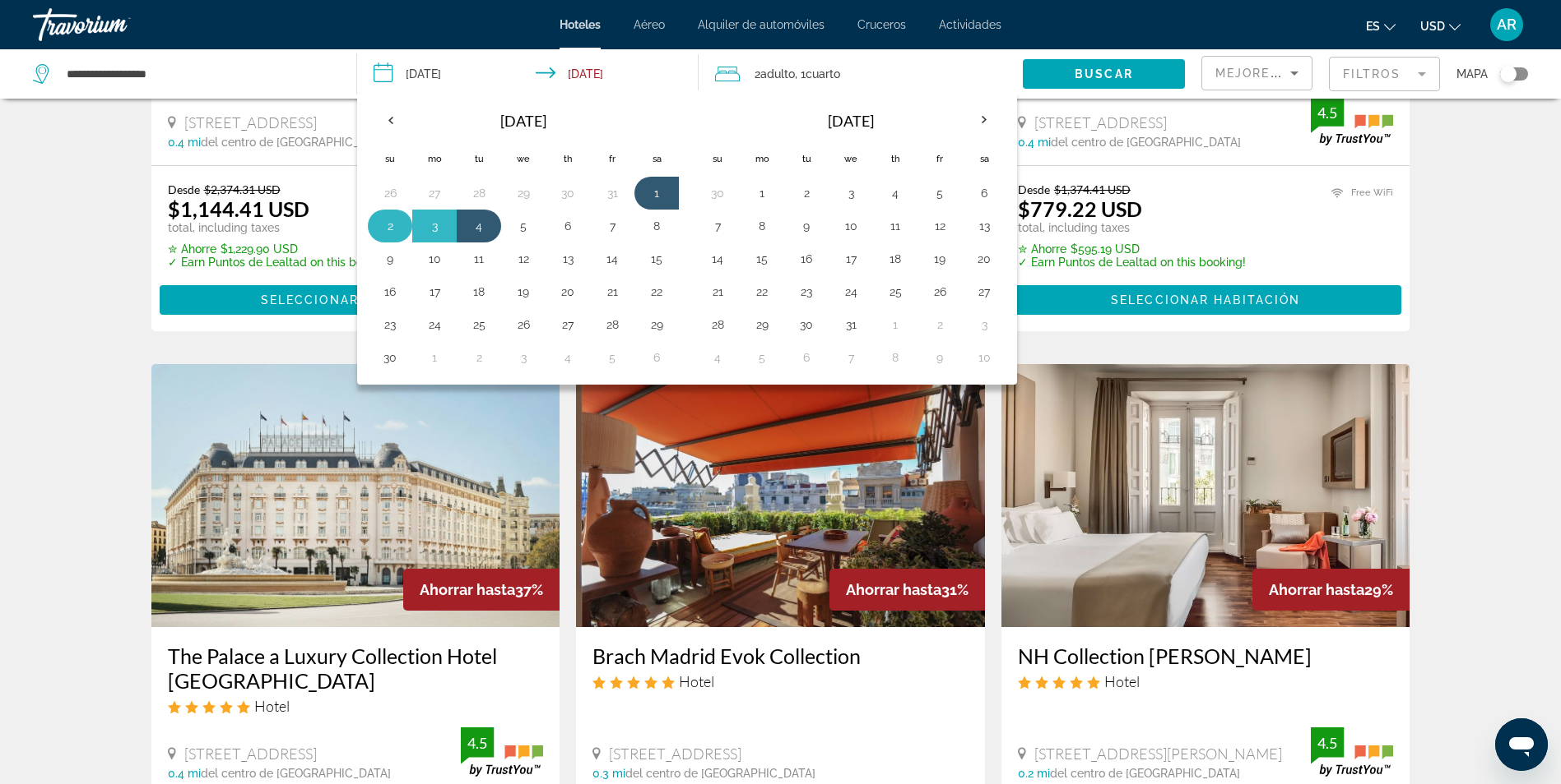
click at [381, 223] on button "2" at bounding box center [390, 226] width 26 height 23
click at [526, 226] on button "5" at bounding box center [523, 226] width 26 height 23
type input "**********"
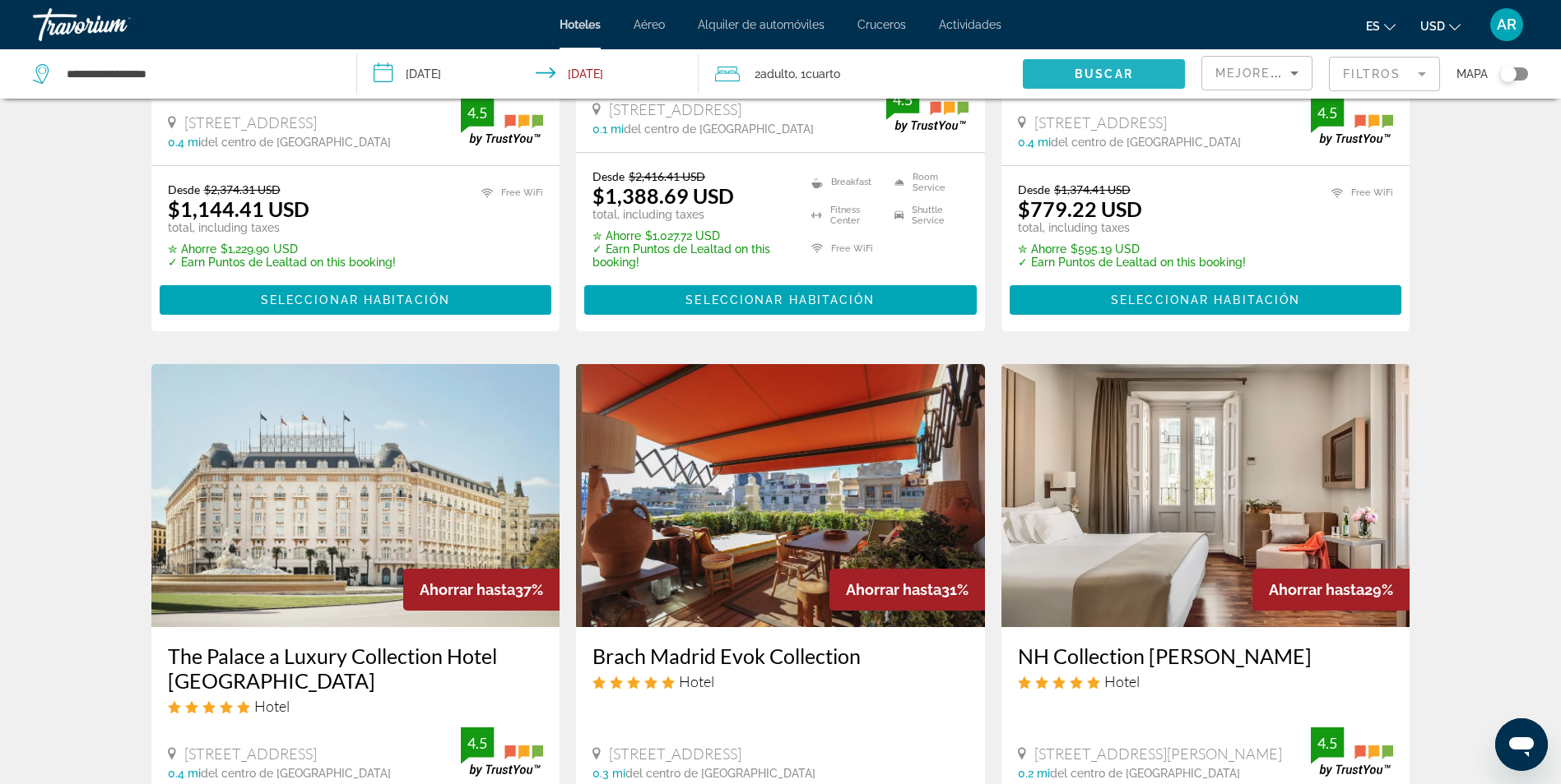
click at [1065, 67] on span "Search widget" at bounding box center [1103, 74] width 162 height 40
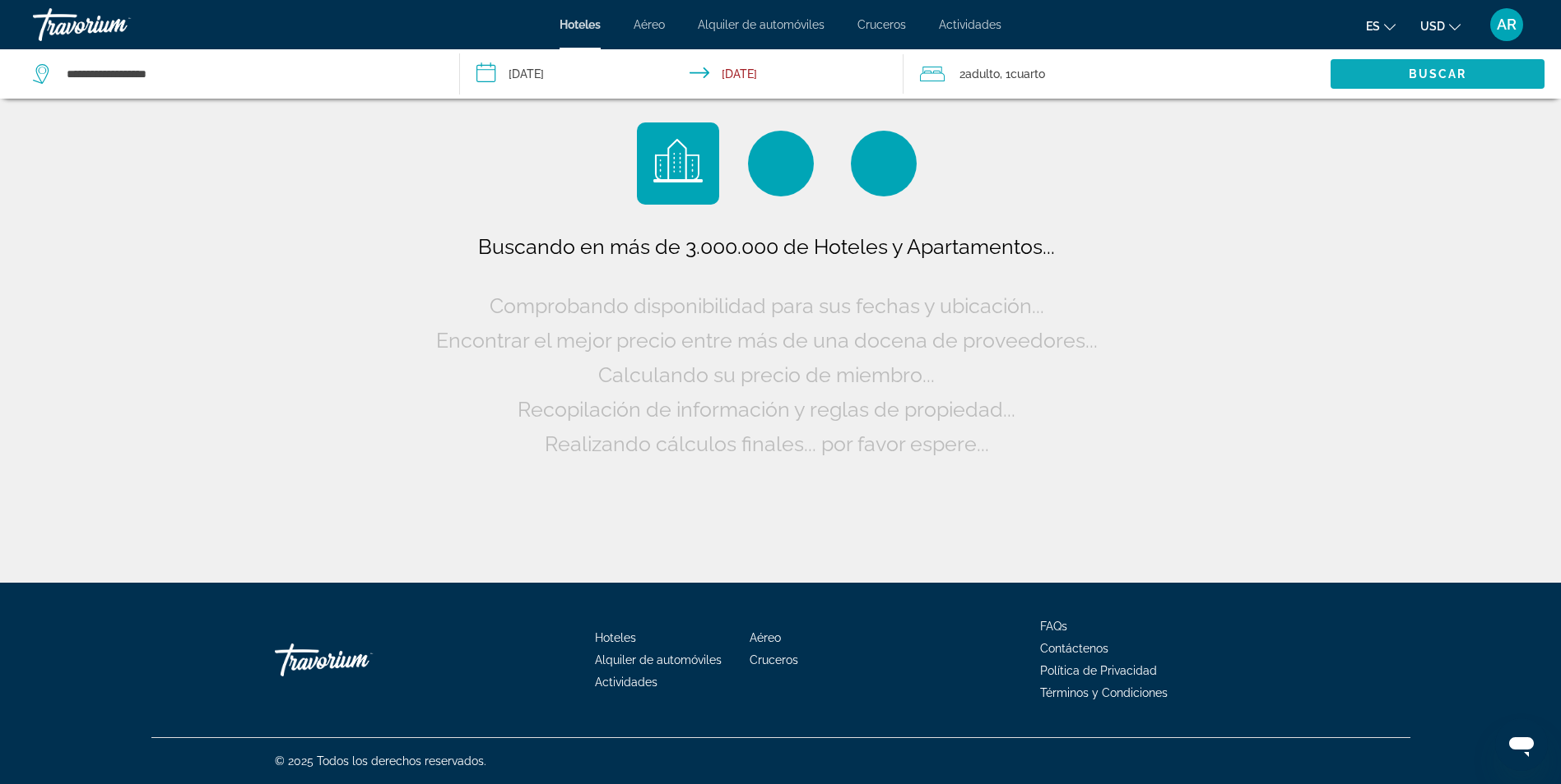
scroll to position [0, 0]
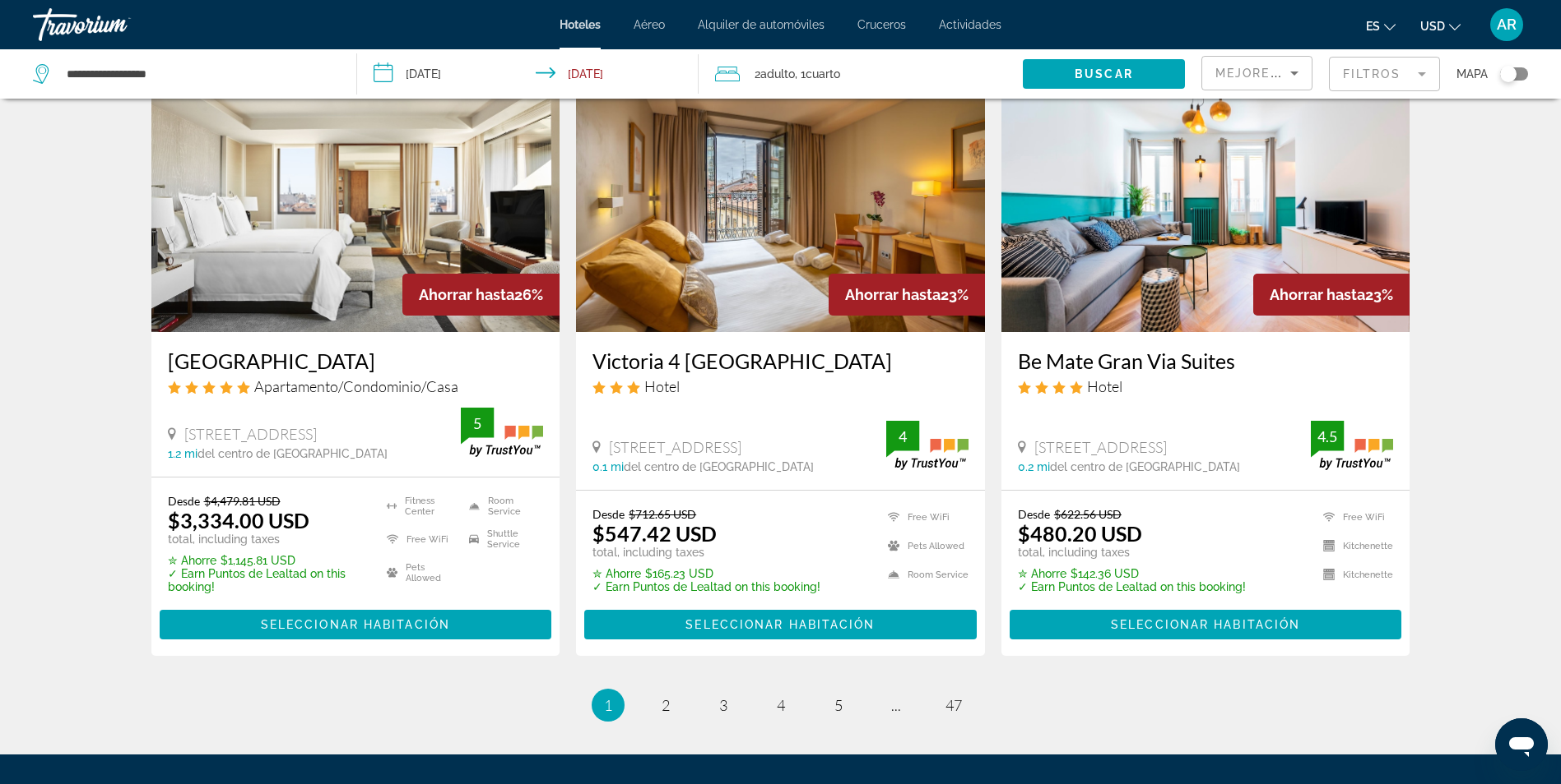
scroll to position [1973, 0]
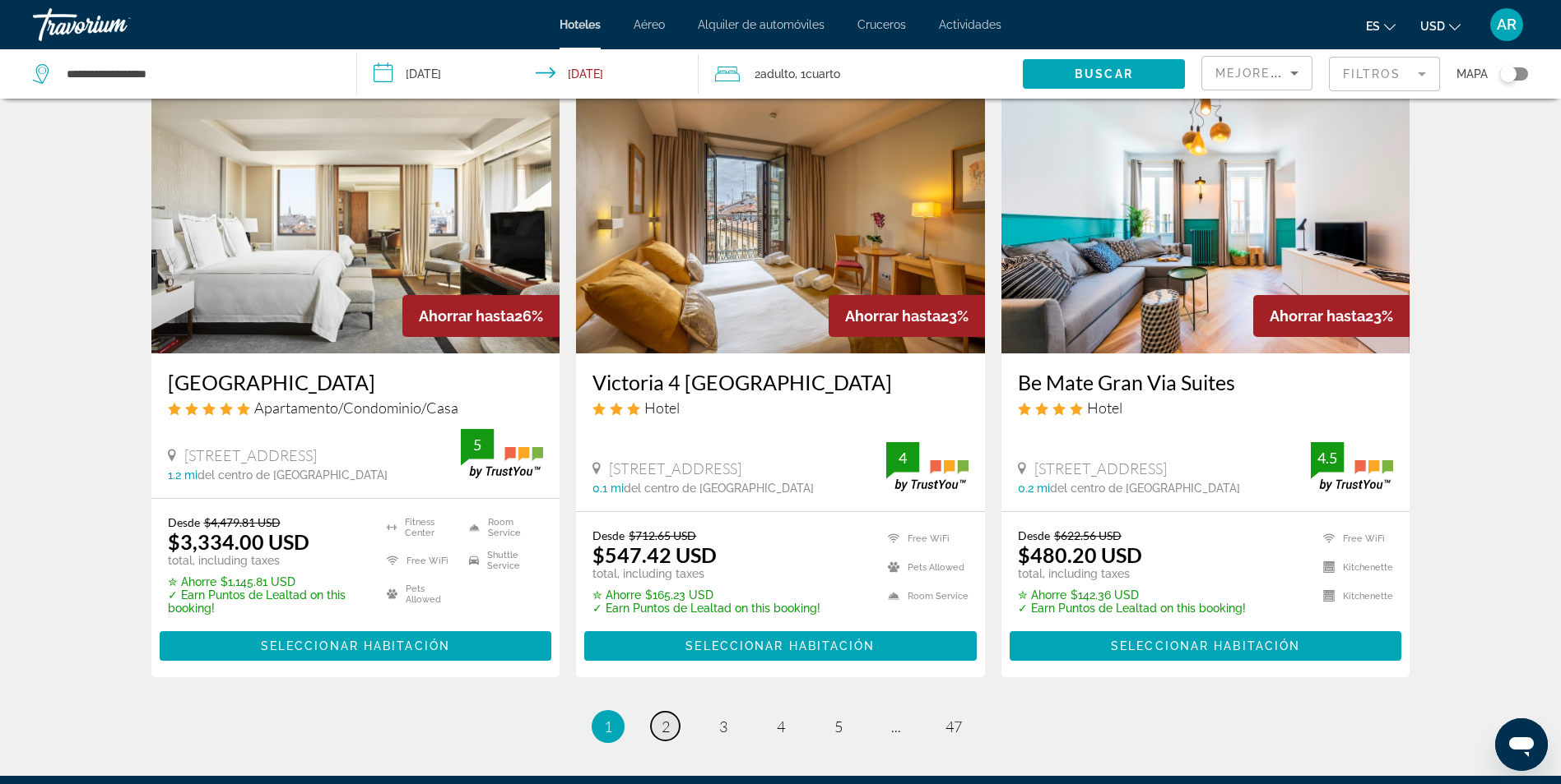
click at [669, 718] on span "2" at bounding box center [666, 727] width 9 height 18
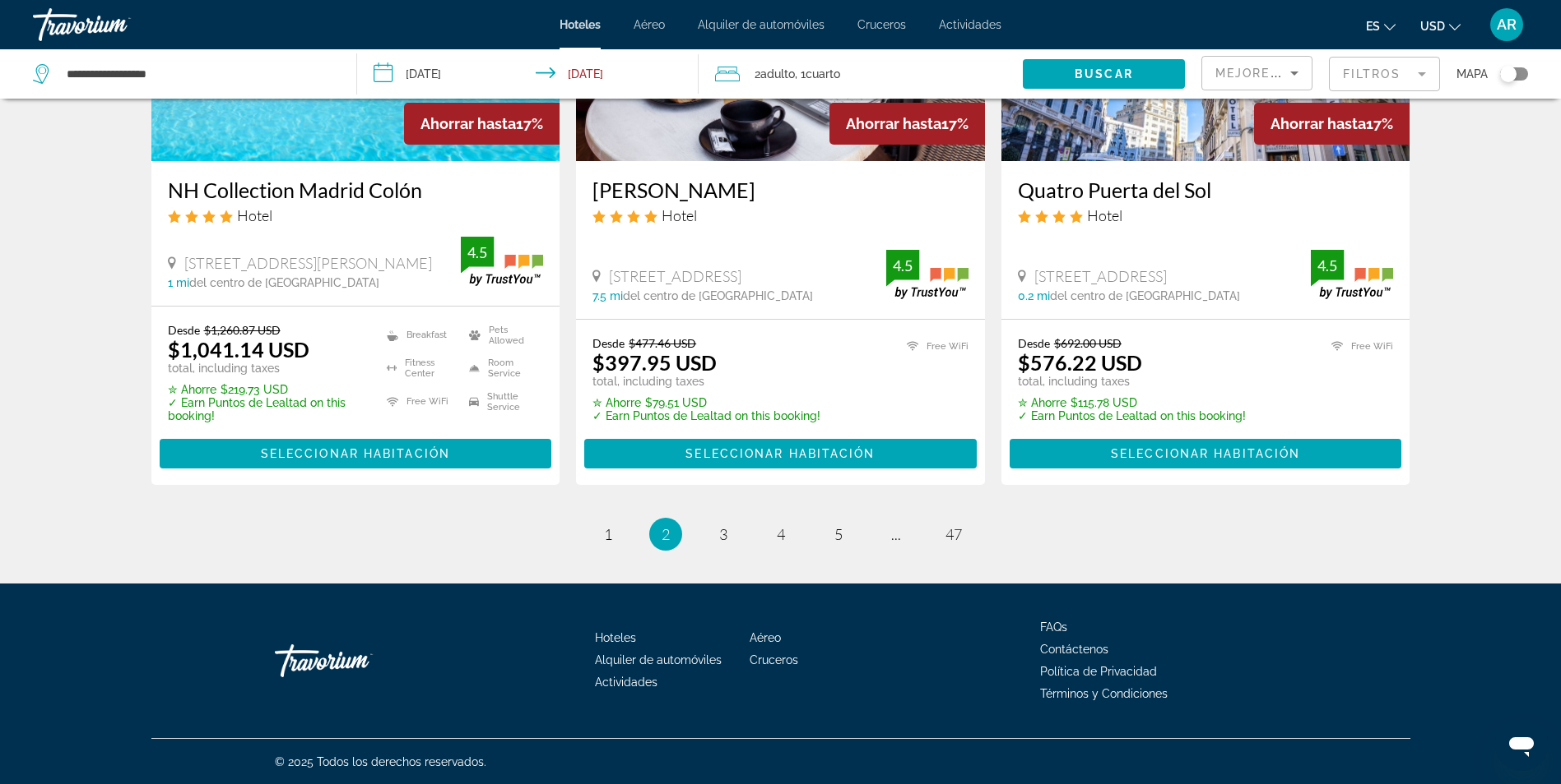
scroll to position [2167, 0]
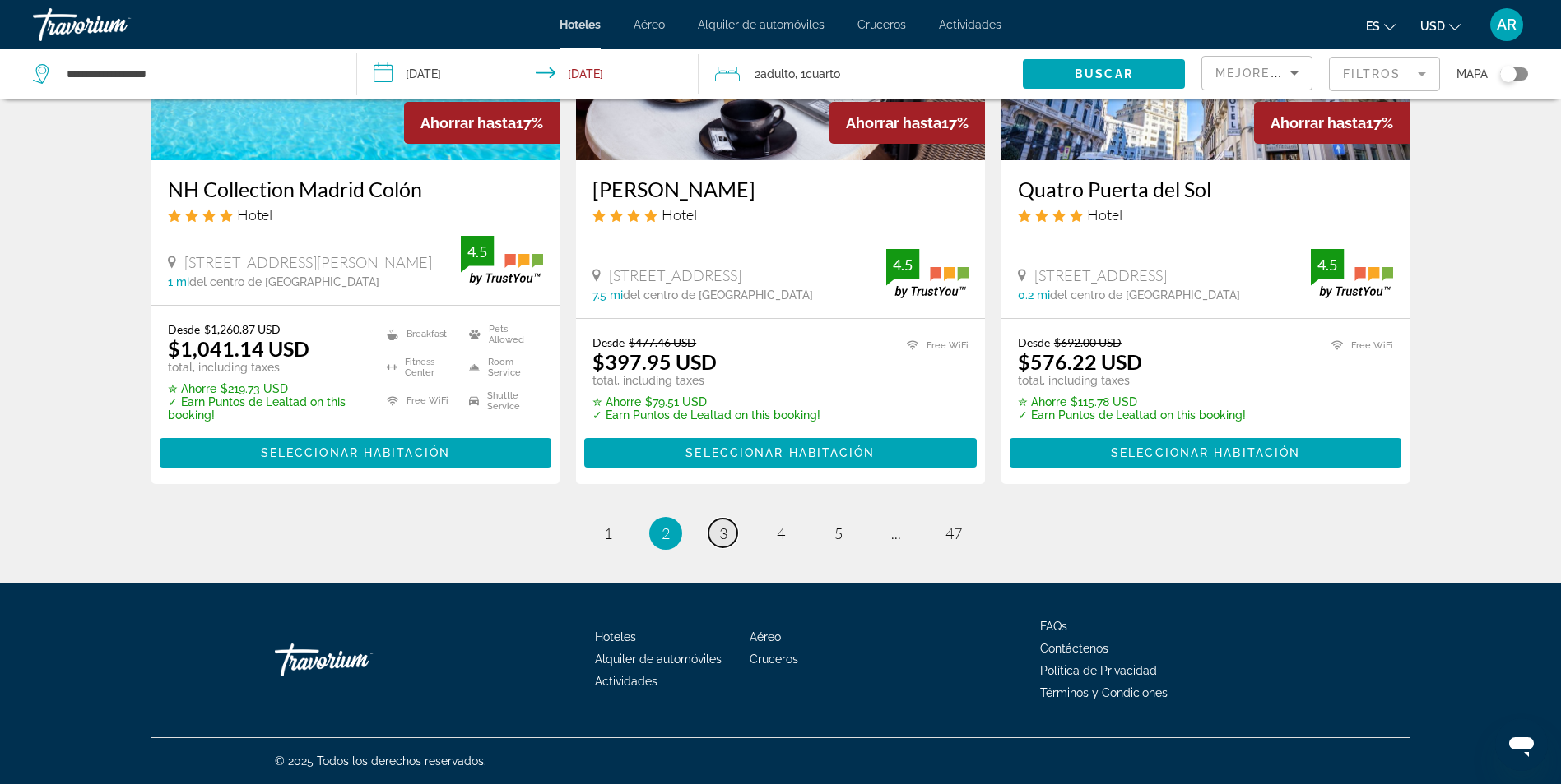
click at [731, 533] on link "page 3" at bounding box center [722, 533] width 29 height 29
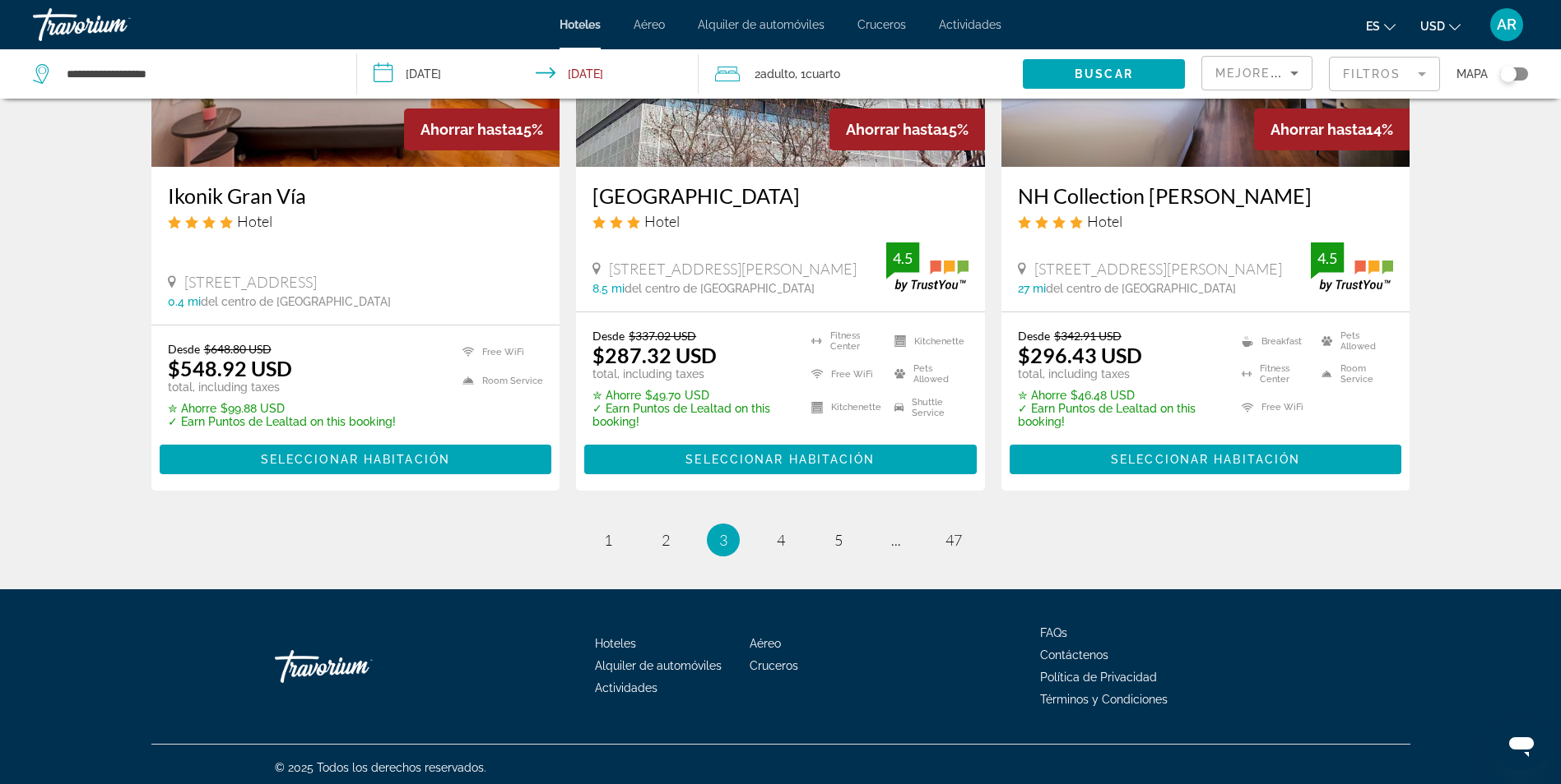
scroll to position [2167, 0]
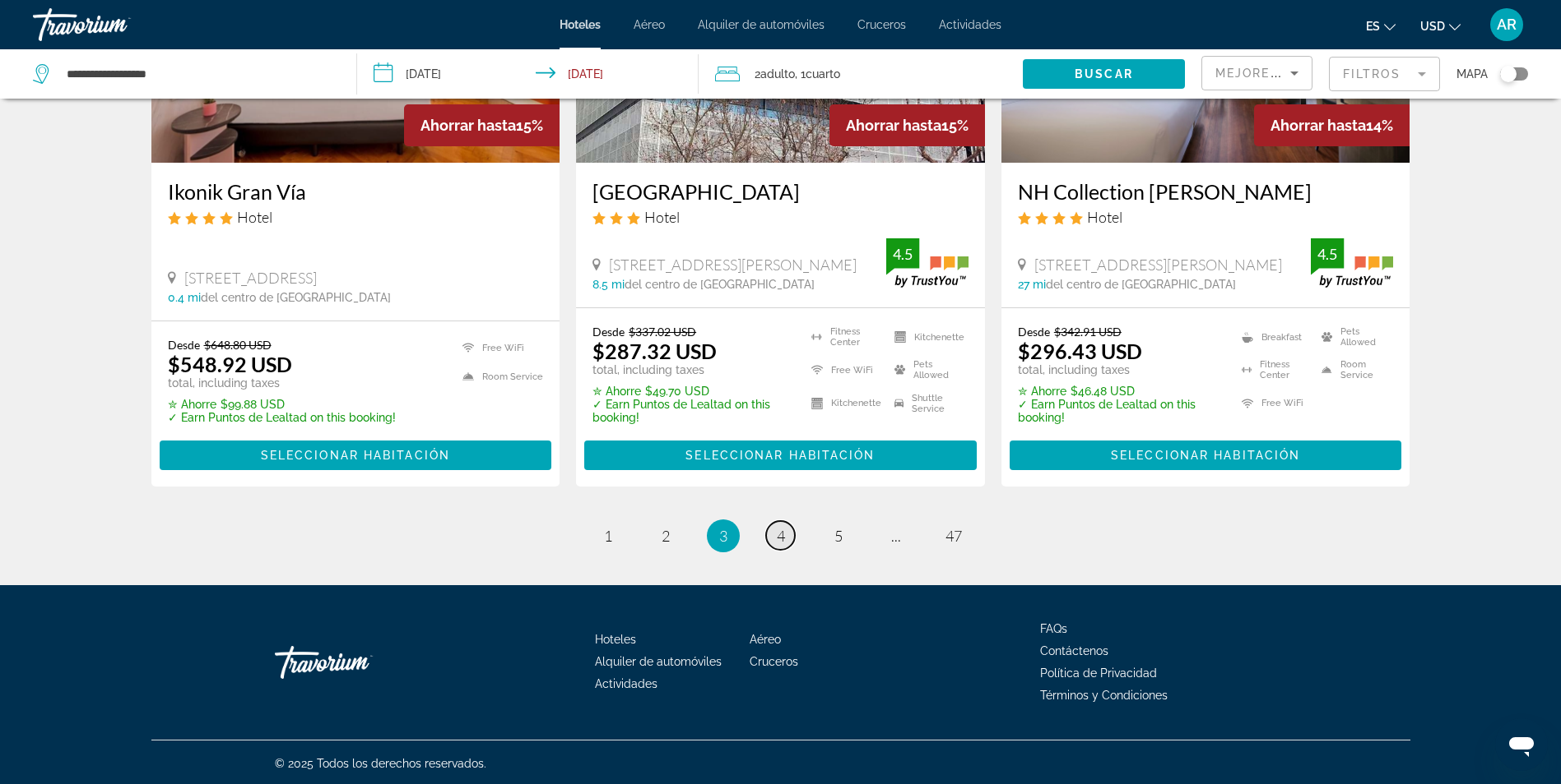
click at [784, 537] on span "4" at bounding box center [781, 536] width 9 height 18
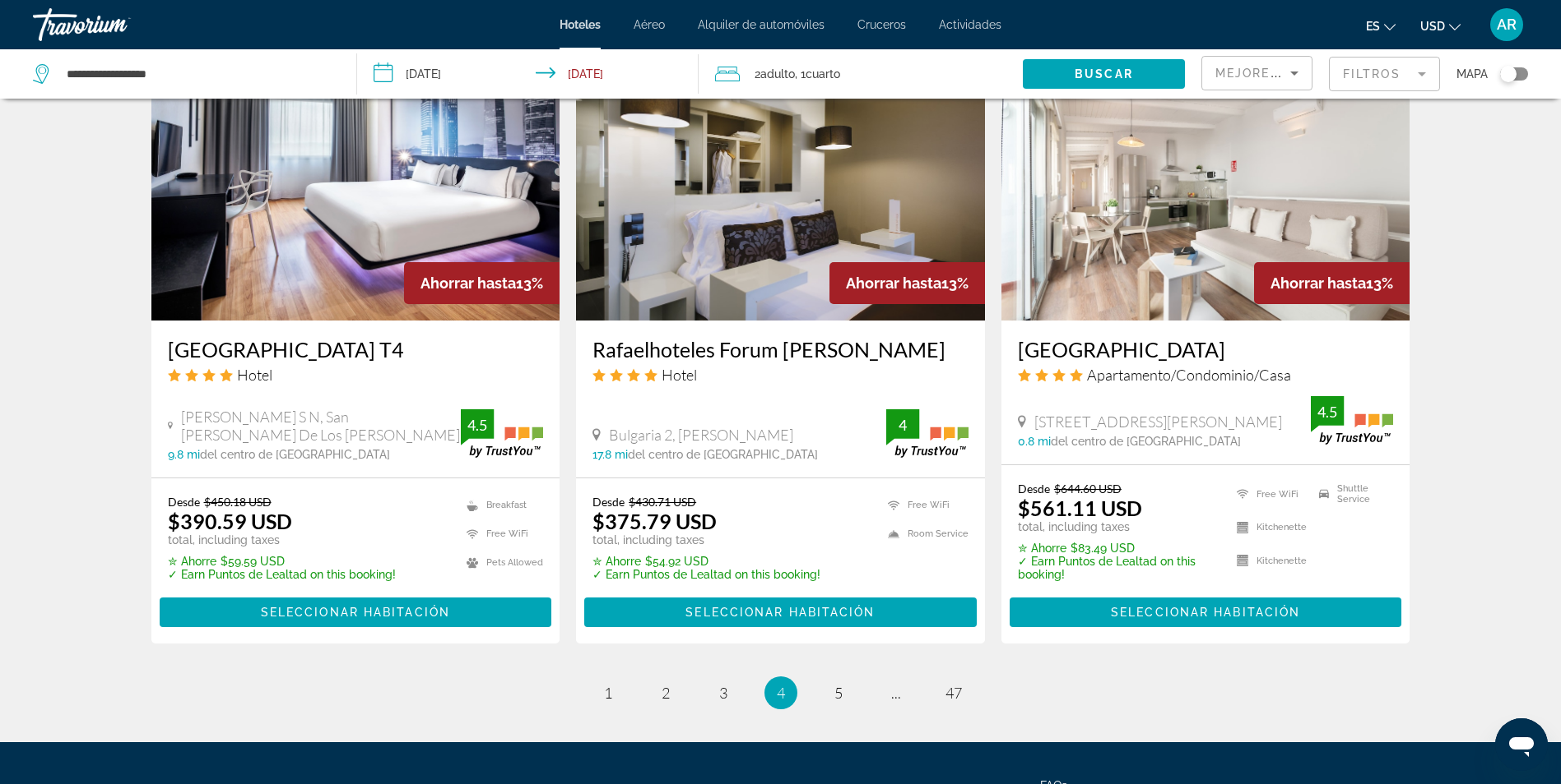
scroll to position [2105, 0]
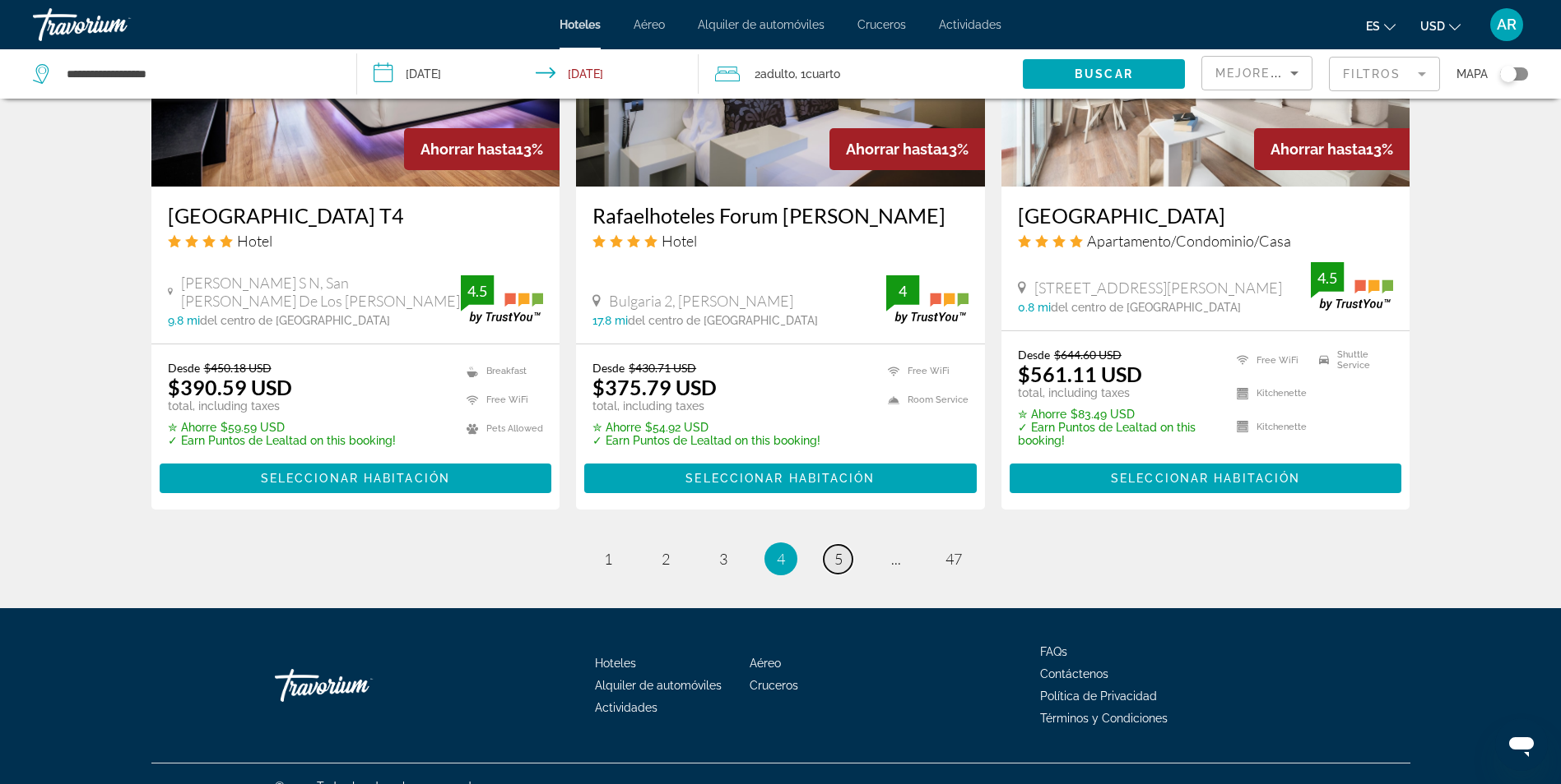
click at [844, 545] on link "page 5" at bounding box center [837, 559] width 29 height 29
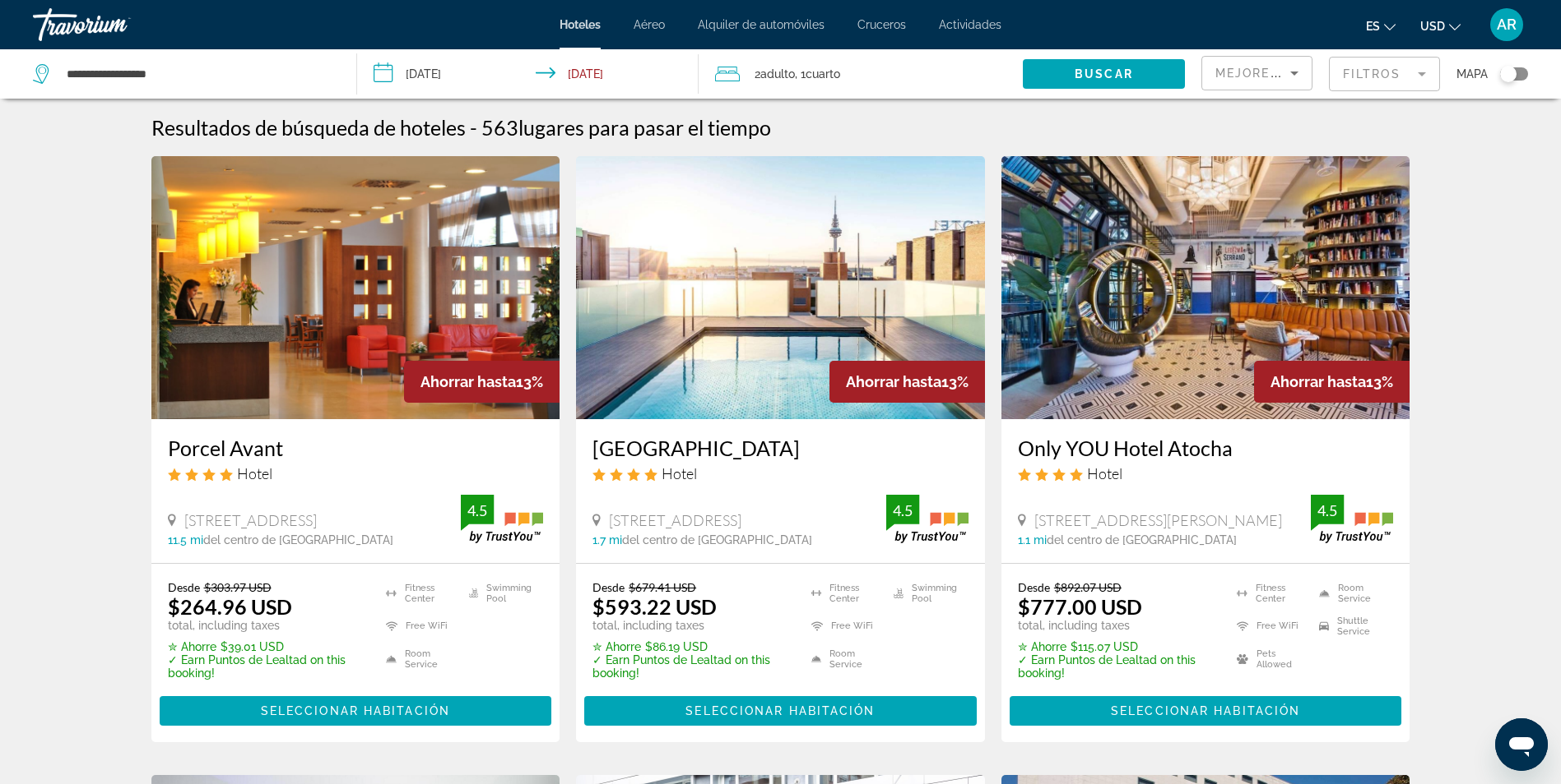
click at [1362, 80] on mat-form-field "Filtros" at bounding box center [1384, 74] width 111 height 35
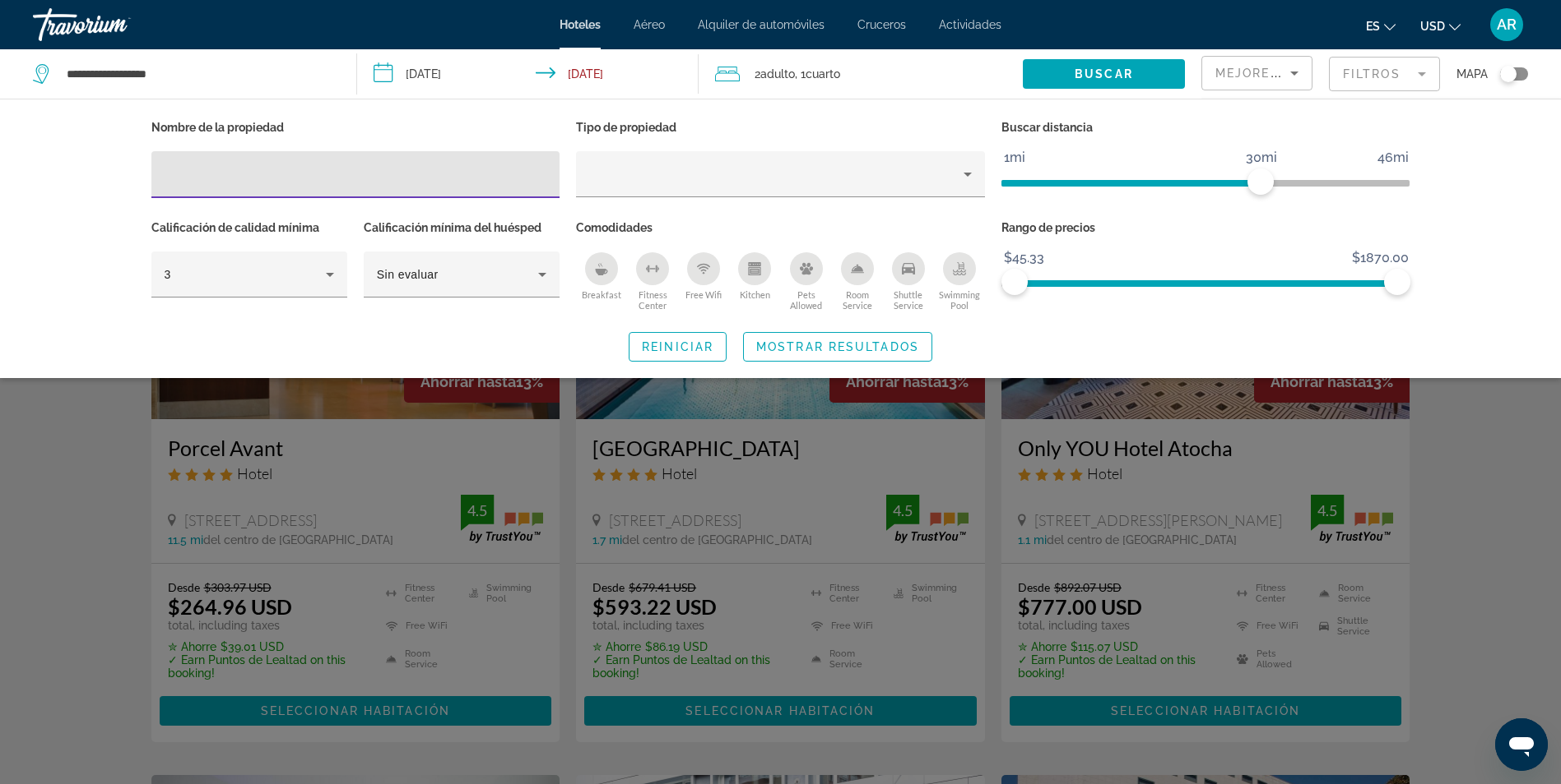
click at [513, 176] on input "Hotel Filters" at bounding box center [356, 175] width 383 height 20
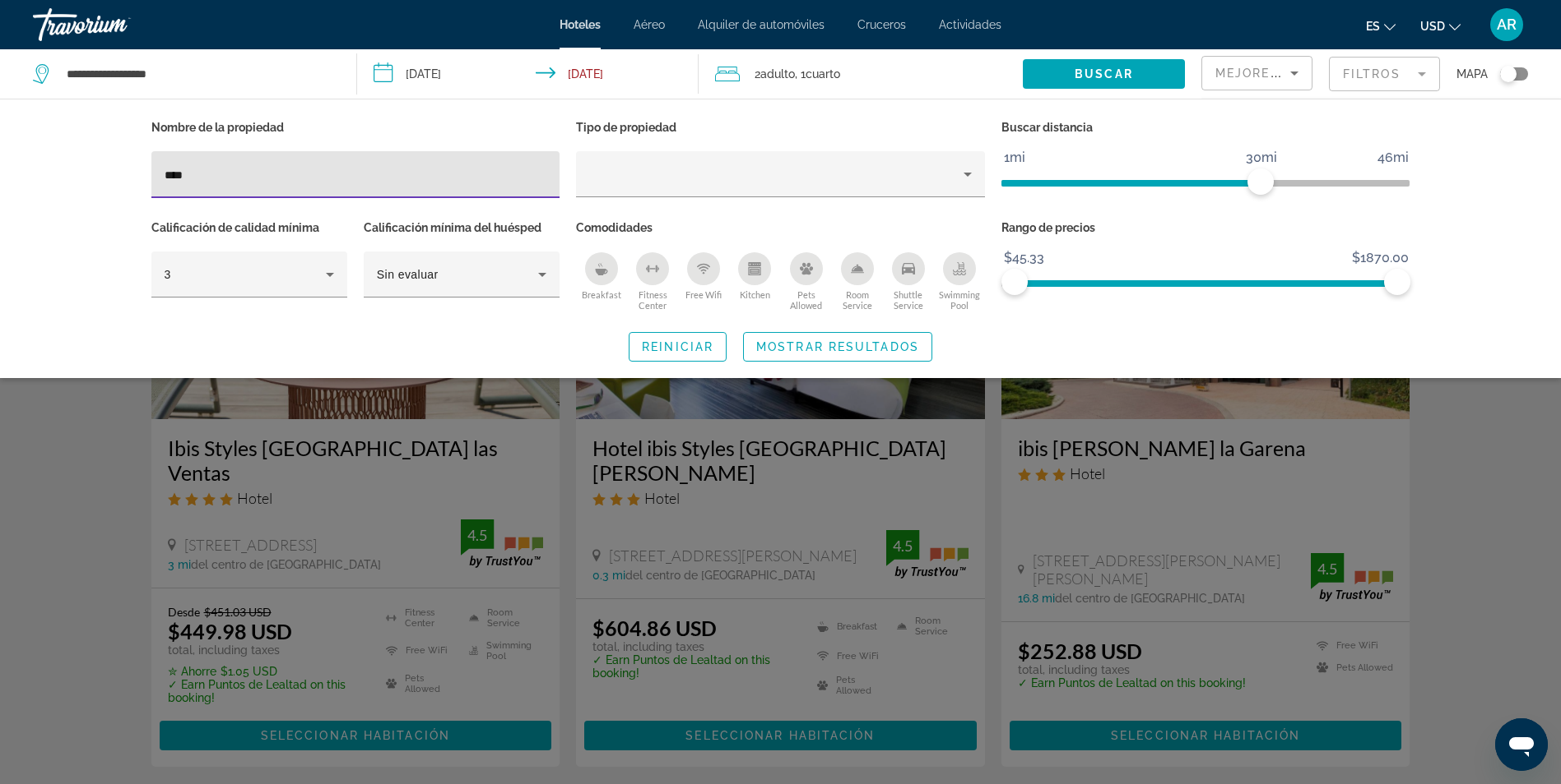
type input "****"
click at [1436, 449] on div "Search widget" at bounding box center [780, 515] width 1561 height 537
